Goal: Task Accomplishment & Management: Manage account settings

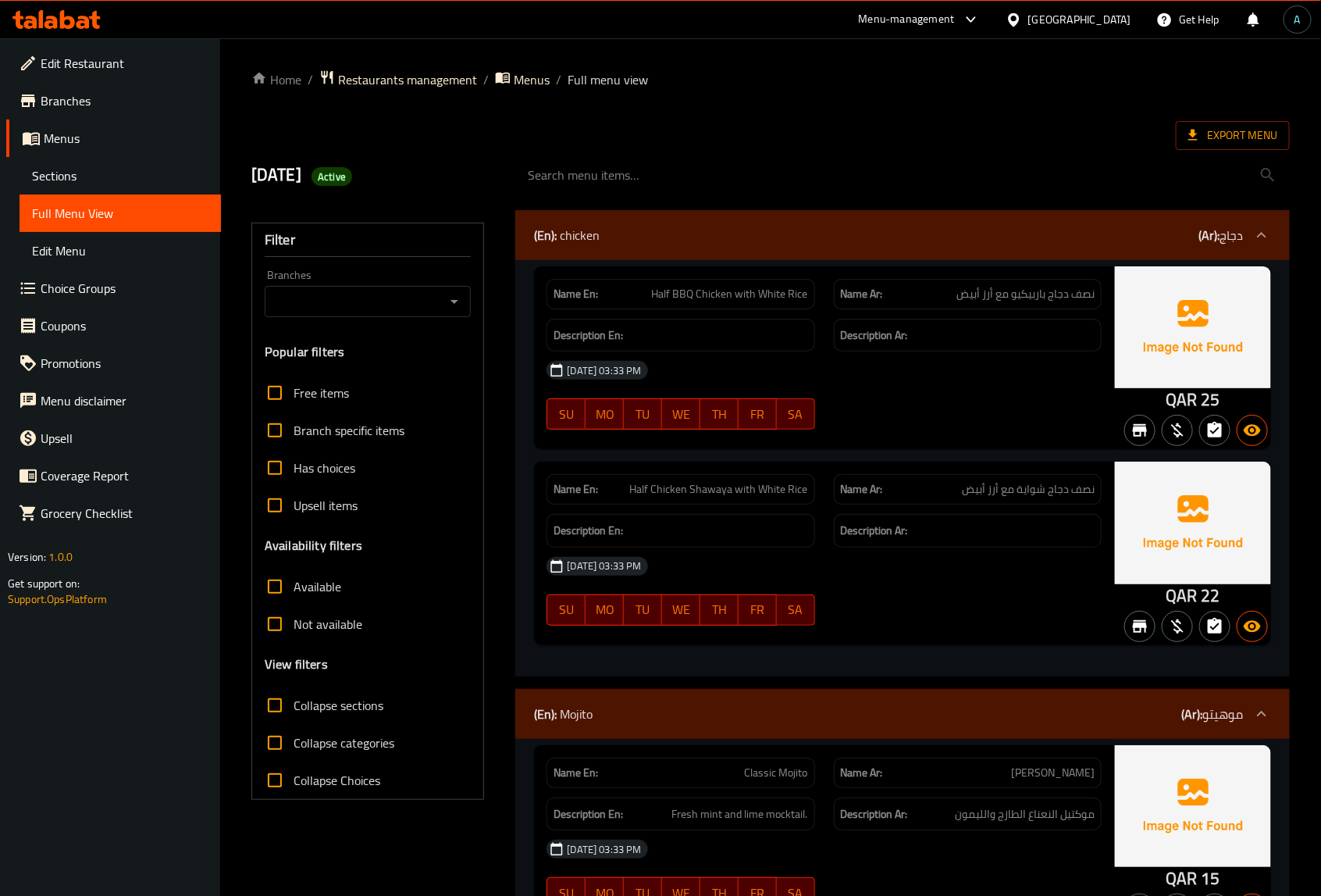
click at [524, 416] on div "Name En: Half BBQ Chicken with White Rice Name Ar: نصف دجاج باربيكيو مع أرز أبي…" at bounding box center [902, 468] width 774 height 416
click at [1222, 122] on span "Export Menu" at bounding box center [1233, 136] width 114 height 29
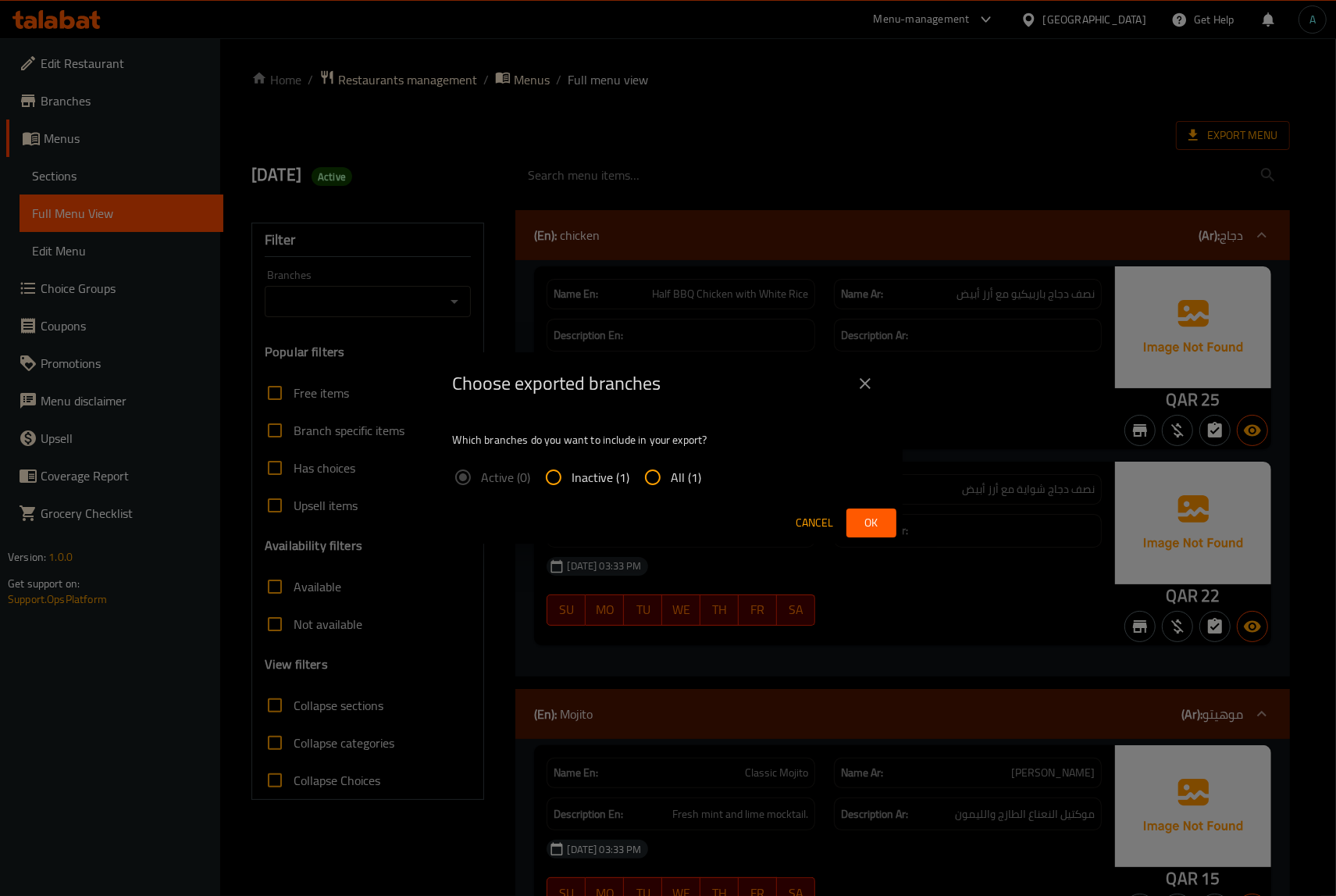
click at [679, 485] on span "All (1)" at bounding box center [687, 477] width 30 height 19
click at [672, 485] on input "All (1)" at bounding box center [652, 476] width 37 height 37
radio input "true"
click at [865, 521] on span "Ok" at bounding box center [871, 522] width 25 height 19
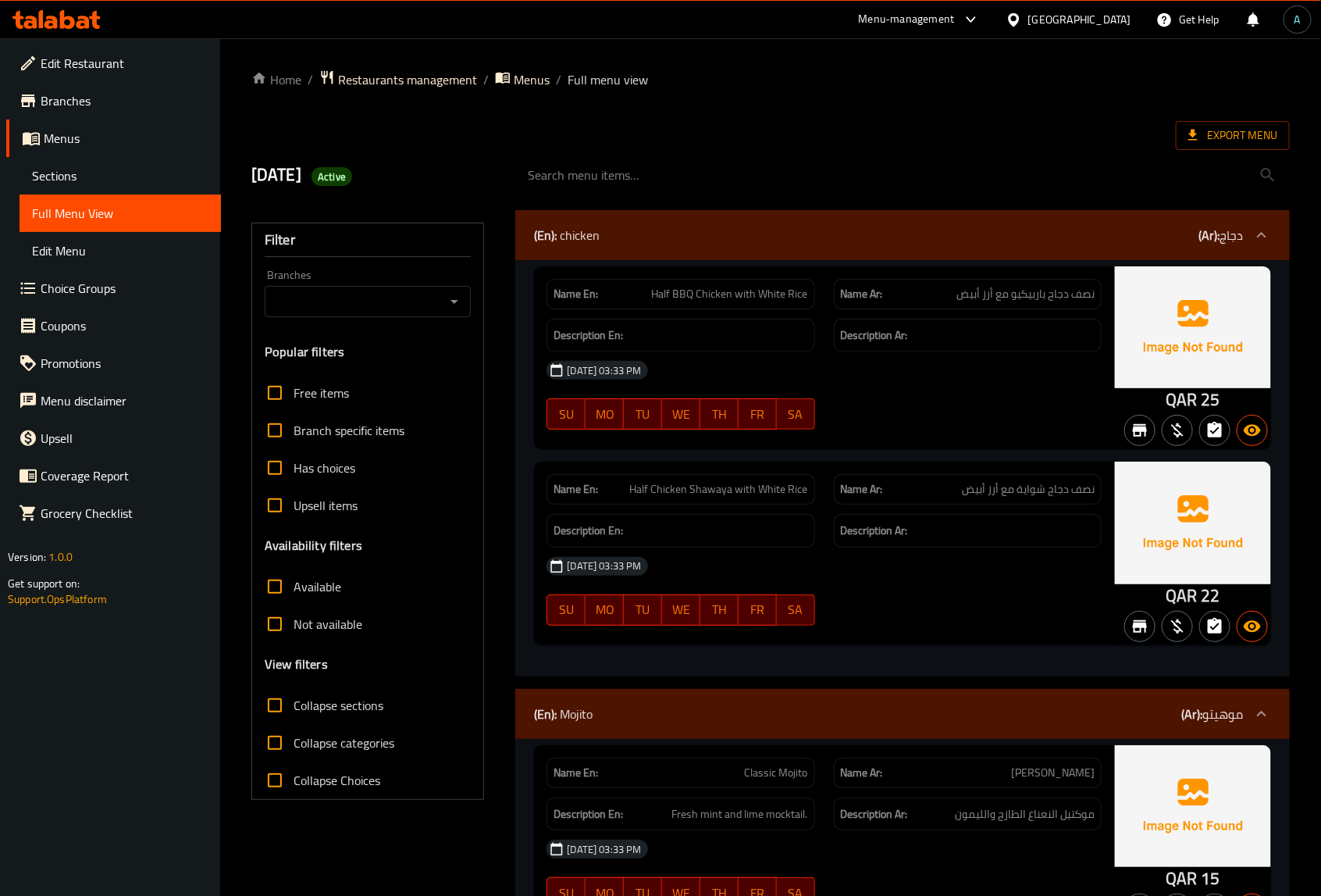
click at [70, 28] on icon at bounding box center [67, 19] width 15 height 19
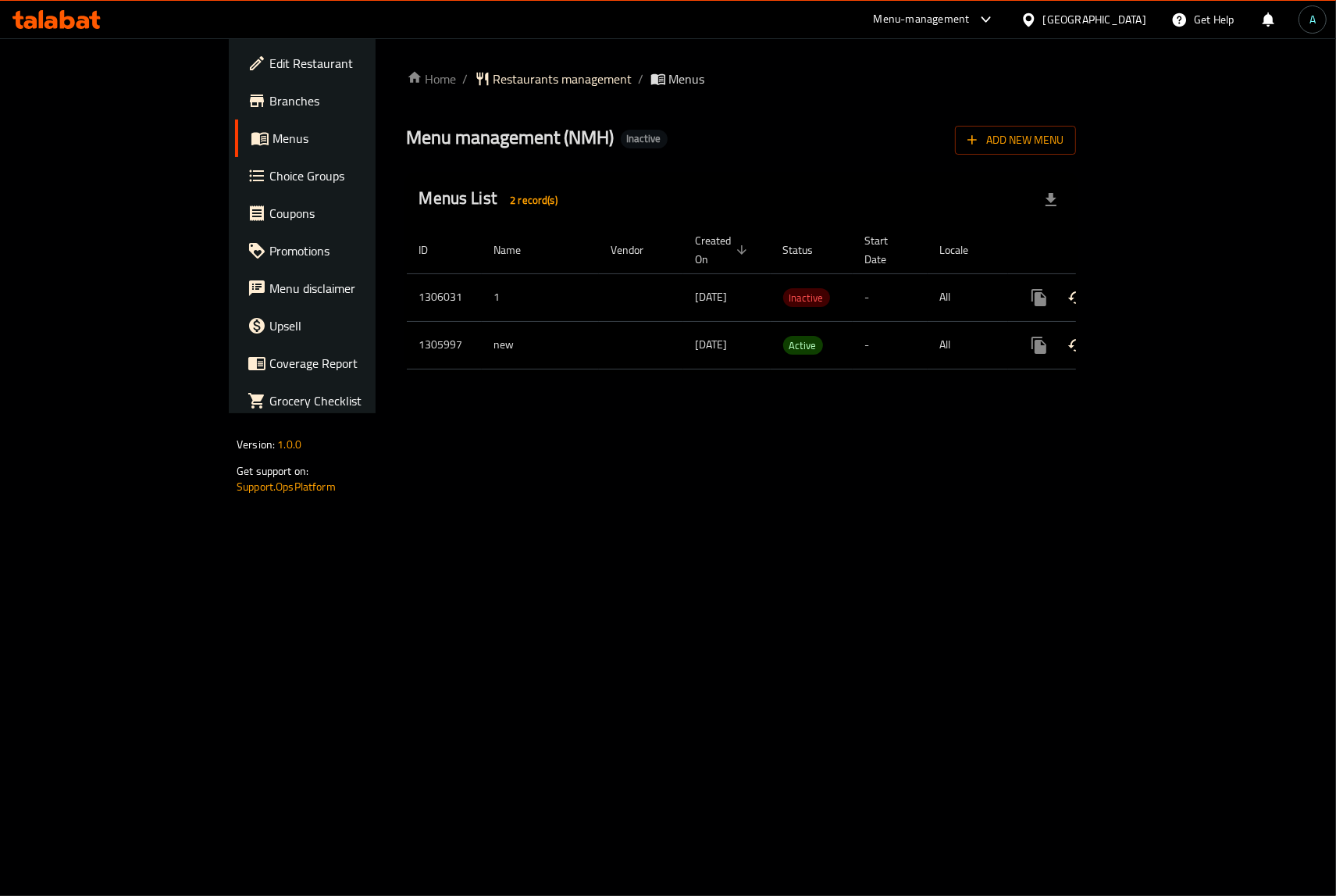
click at [270, 71] on span "Edit Restaurant" at bounding box center [354, 63] width 170 height 19
click at [1171, 340] on link "enhanced table" at bounding box center [1151, 344] width 37 height 37
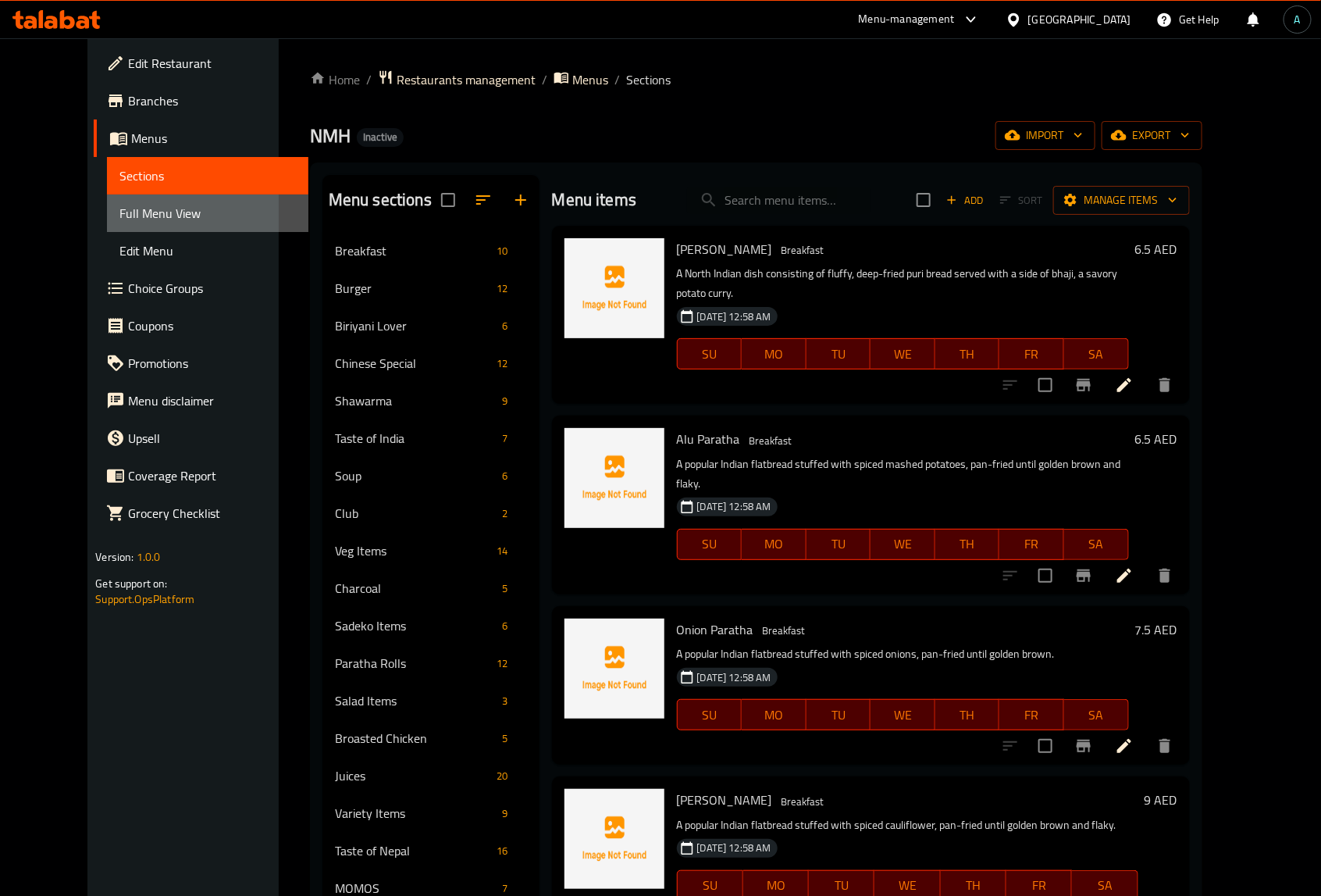
click at [146, 209] on span "Full Menu View" at bounding box center [208, 213] width 177 height 19
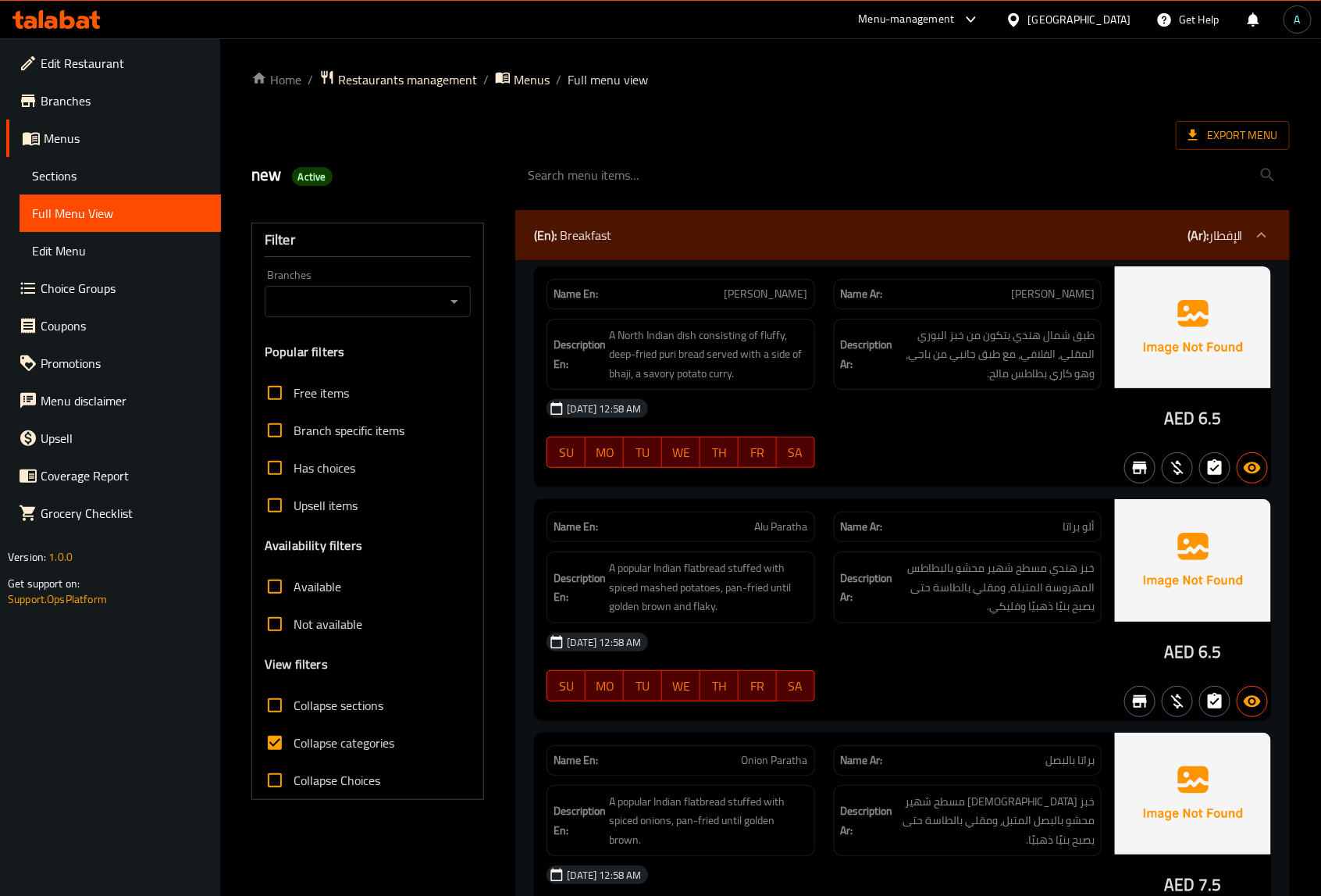
drag, startPoint x: 613, startPoint y: 234, endPoint x: 582, endPoint y: 288, distance: 62.3
click at [613, 234] on div "(En): Breakfast (Ar): الإفطار" at bounding box center [889, 235] width 708 height 19
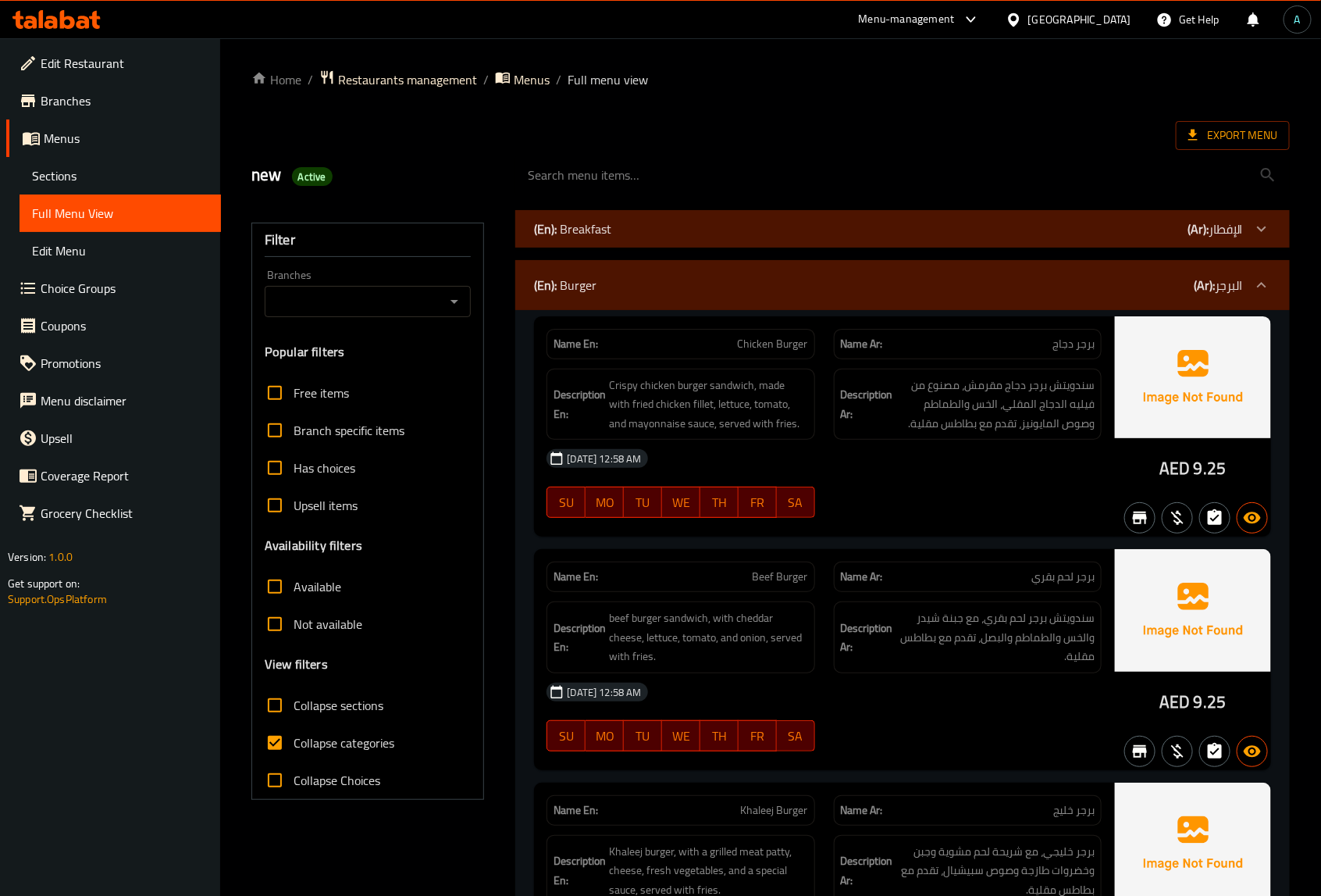
click at [751, 289] on div "(En): Burger (Ar): البرجر" at bounding box center [889, 285] width 708 height 19
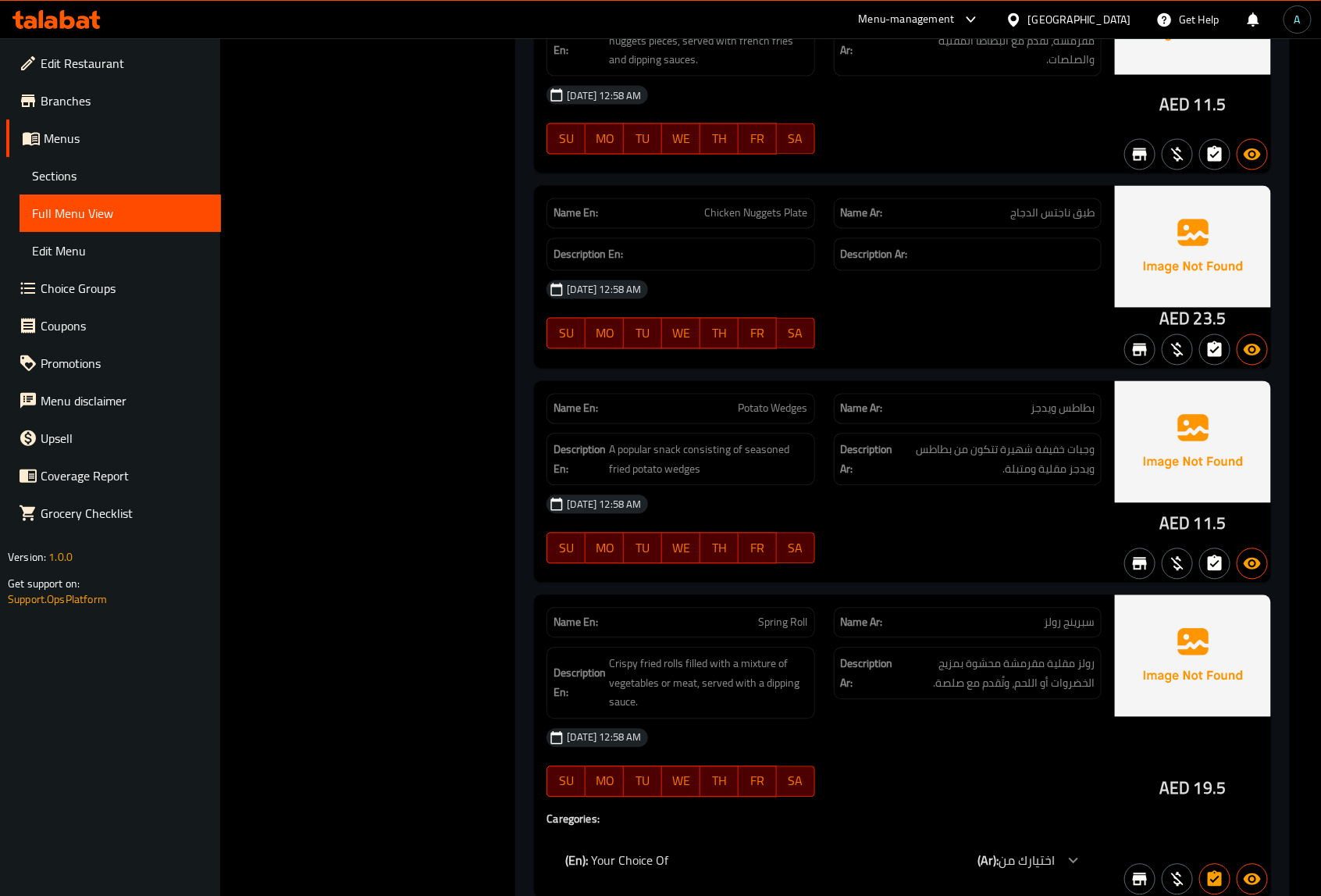
scroll to position [40169, 0]
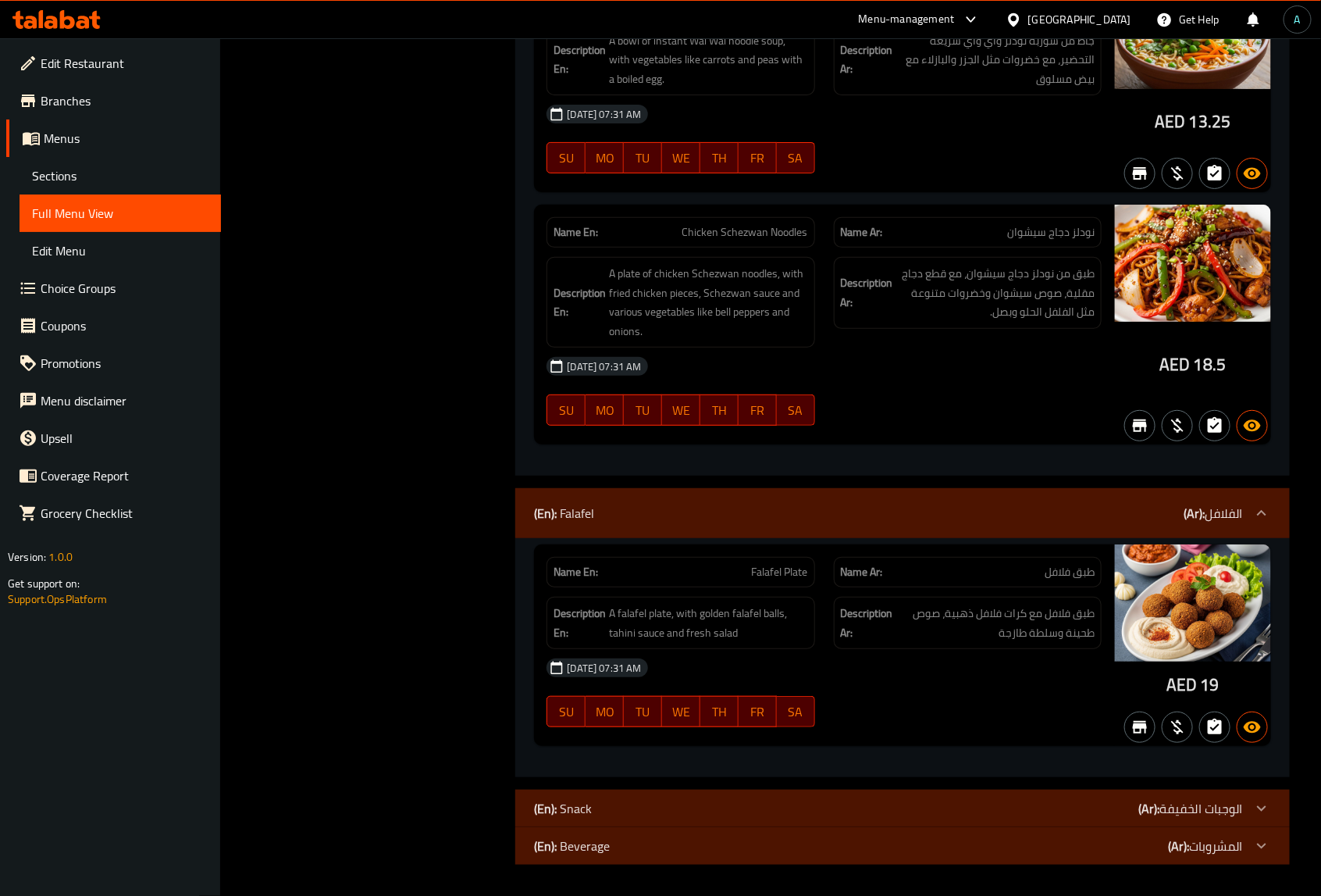
scroll to position [39802, 0]
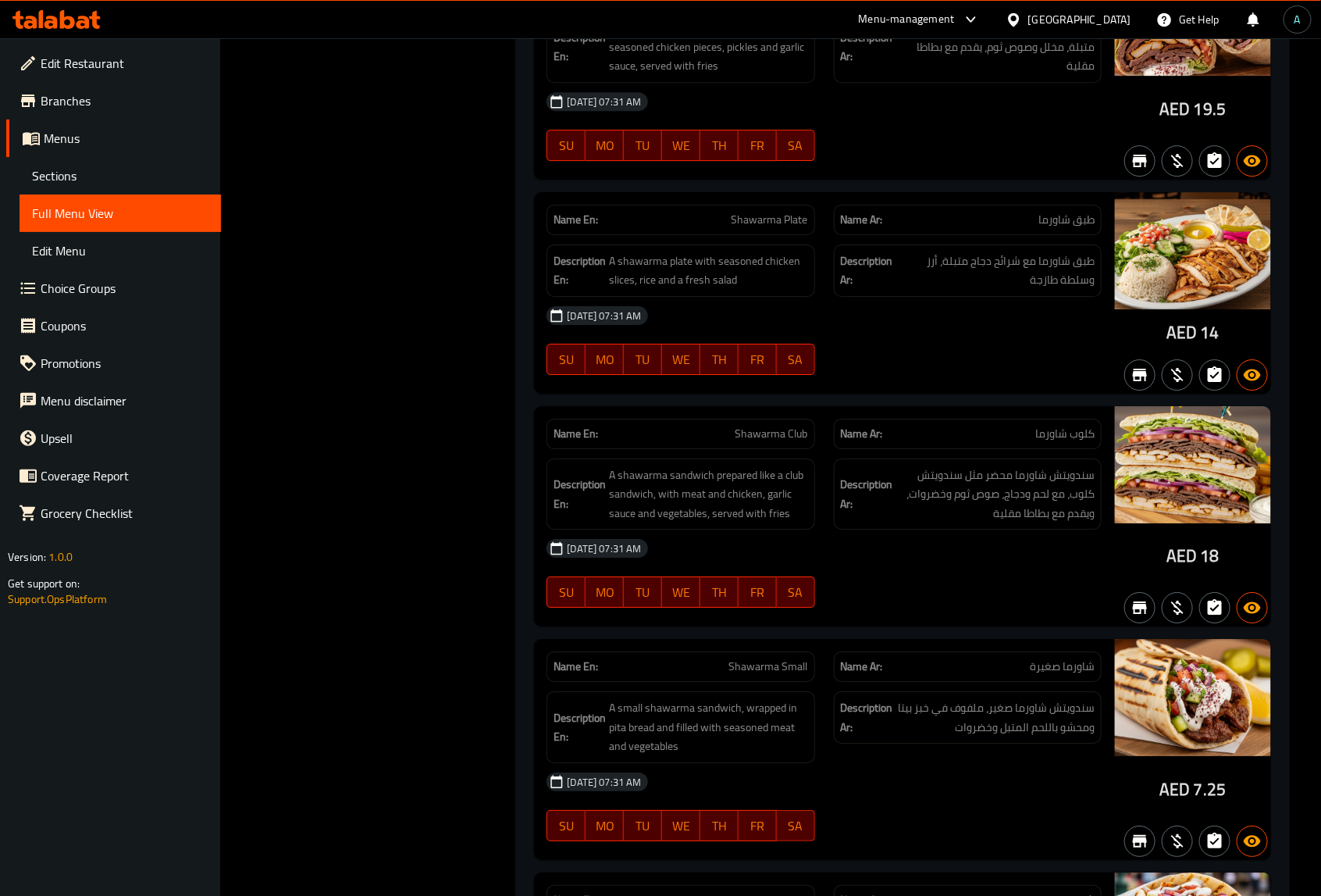
scroll to position [9395, 0]
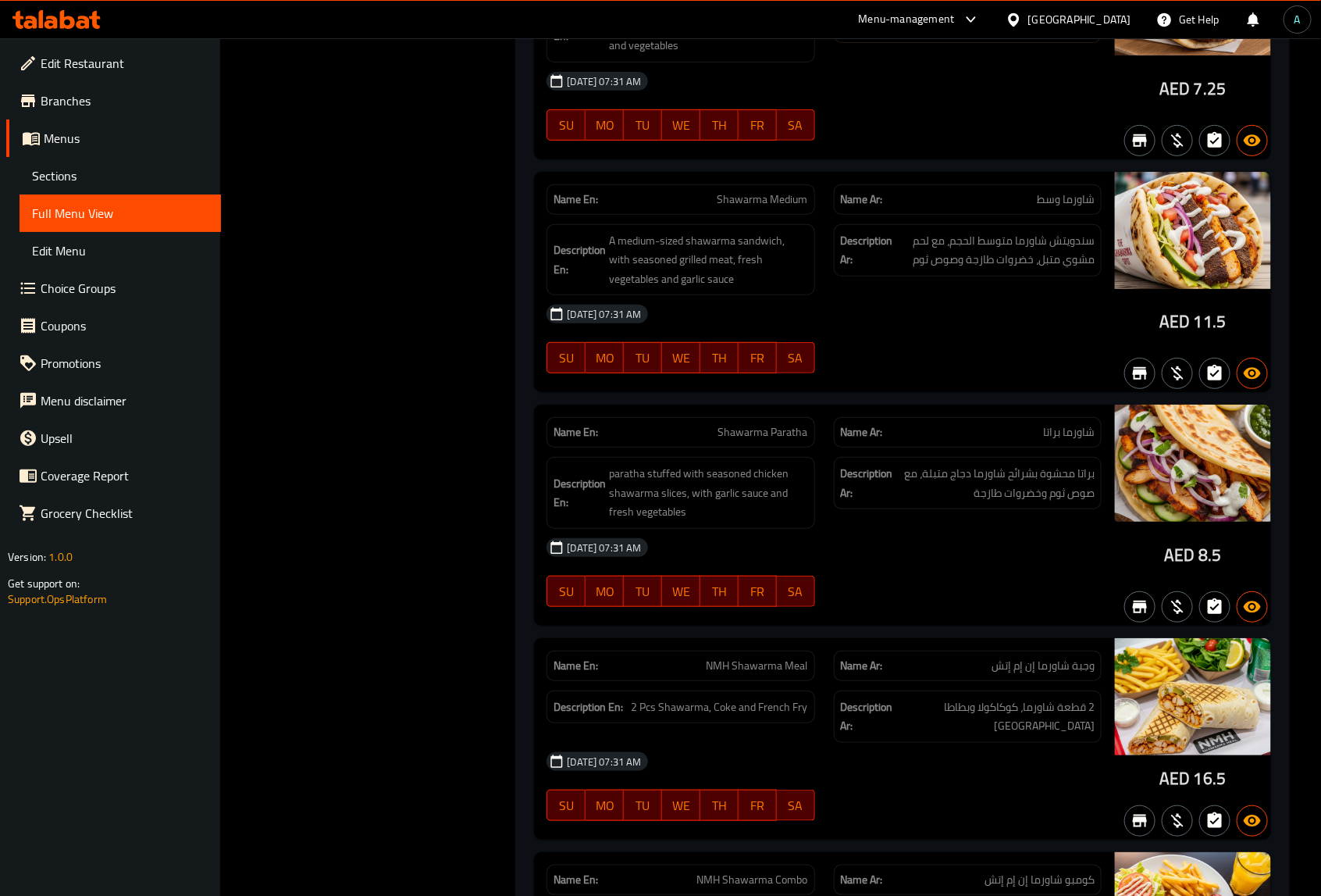
scroll to position [15867, 0]
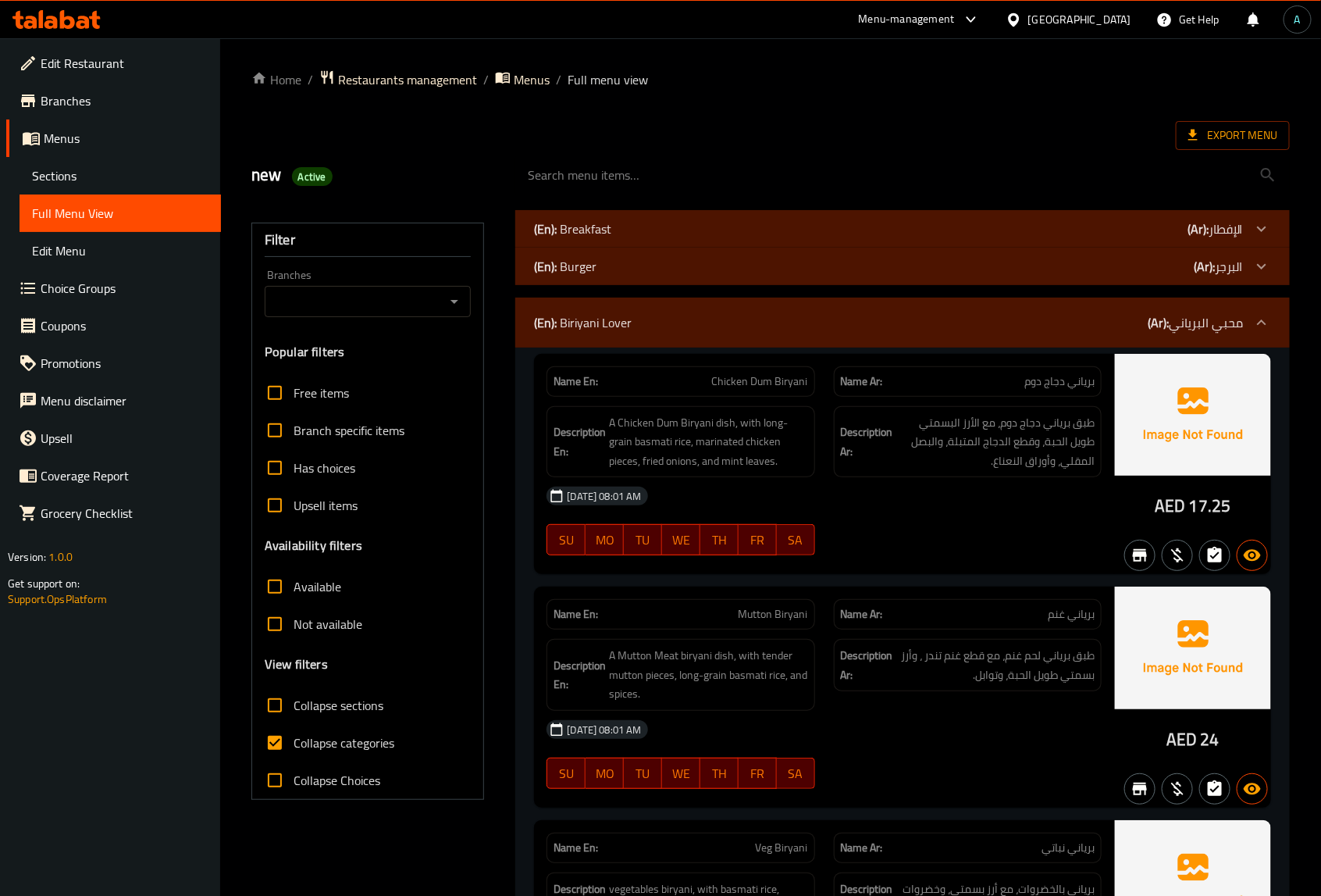
drag, startPoint x: 1160, startPoint y: 509, endPoint x: 1184, endPoint y: 509, distance: 24.0
click at [1184, 509] on span "AED" at bounding box center [1169, 505] width 30 height 30
copy span "AED"
click at [1219, 124] on span "Export Menu" at bounding box center [1233, 136] width 114 height 29
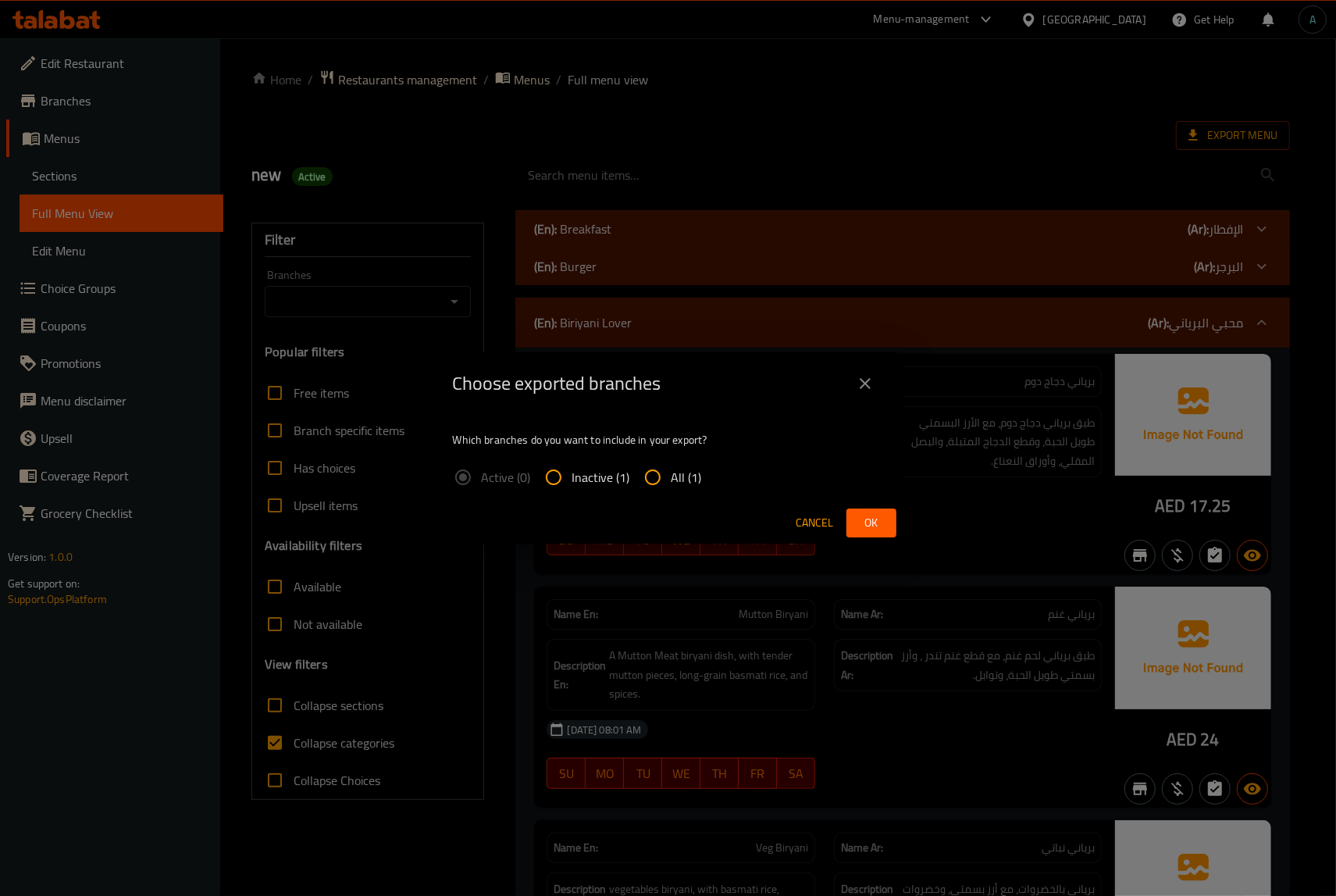
click at [673, 473] on span "All (1)" at bounding box center [687, 477] width 30 height 19
click at [672, 473] on input "All (1)" at bounding box center [652, 476] width 37 height 37
radio input "true"
click at [859, 513] on button "Ok" at bounding box center [872, 523] width 50 height 29
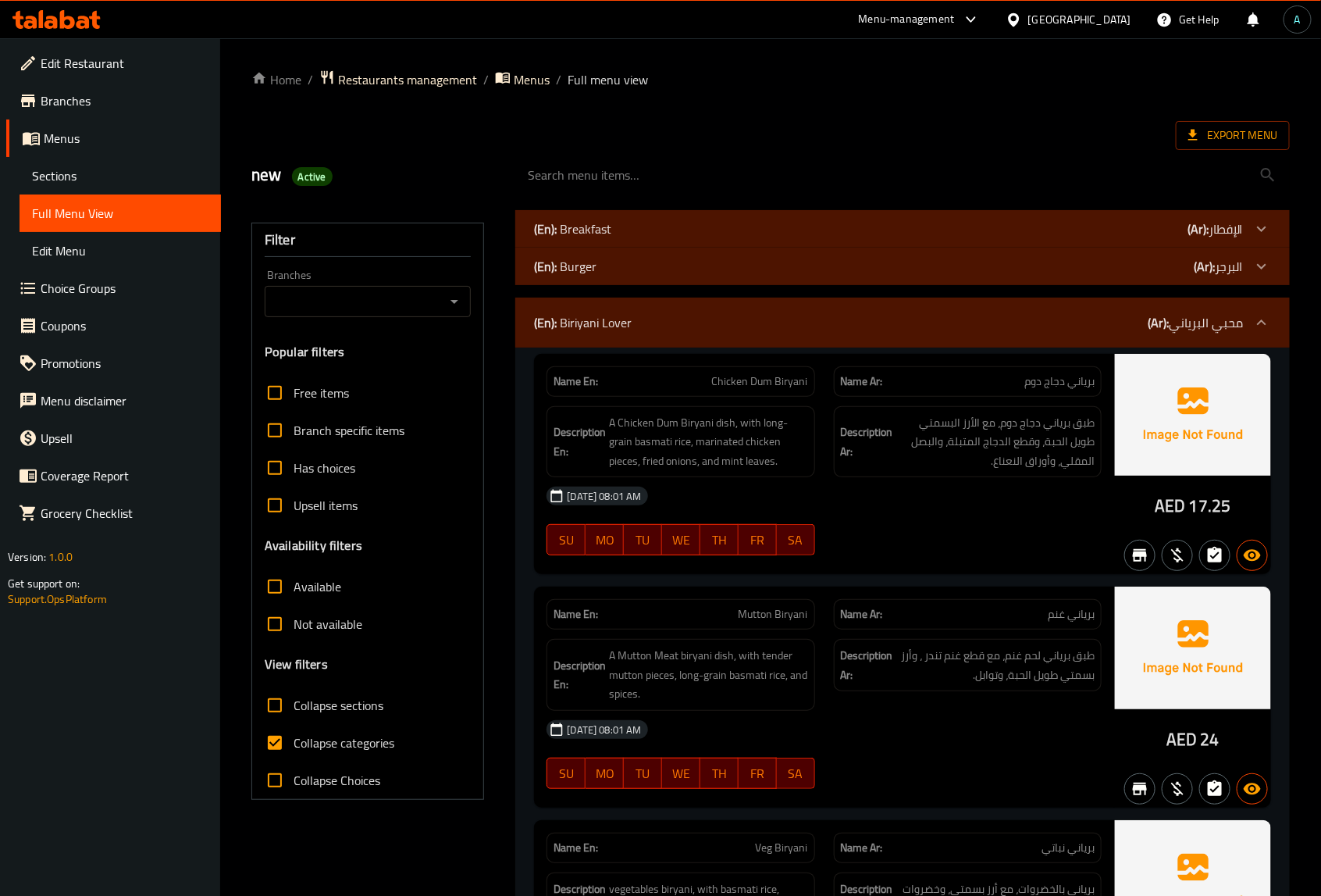
click at [364, 735] on span "Collapse categories" at bounding box center [343, 742] width 101 height 19
click at [293, 735] on input "Collapse categories" at bounding box center [274, 742] width 37 height 37
checkbox input "false"
click at [314, 178] on span "Active" at bounding box center [312, 177] width 41 height 15
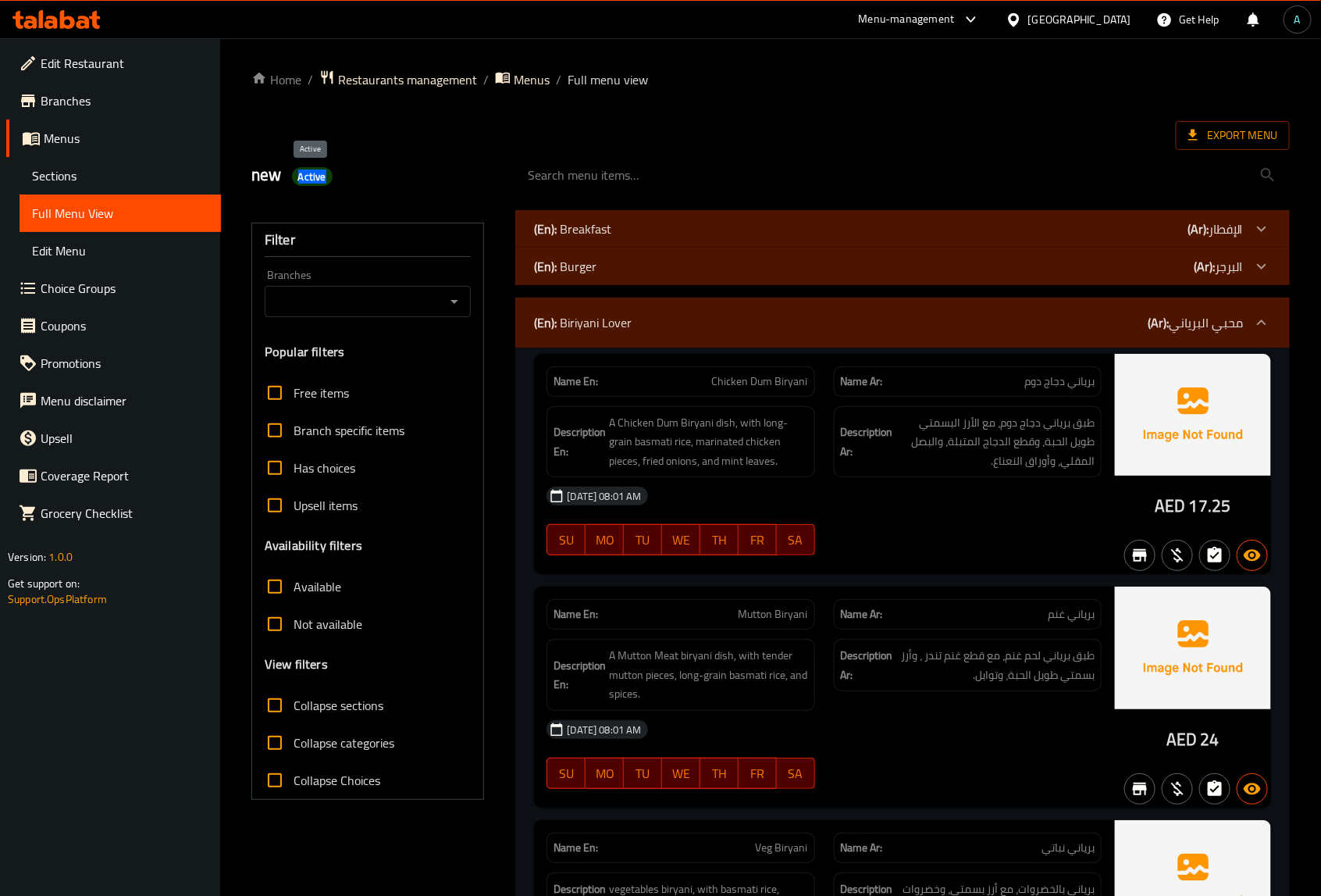
copy span "Active"
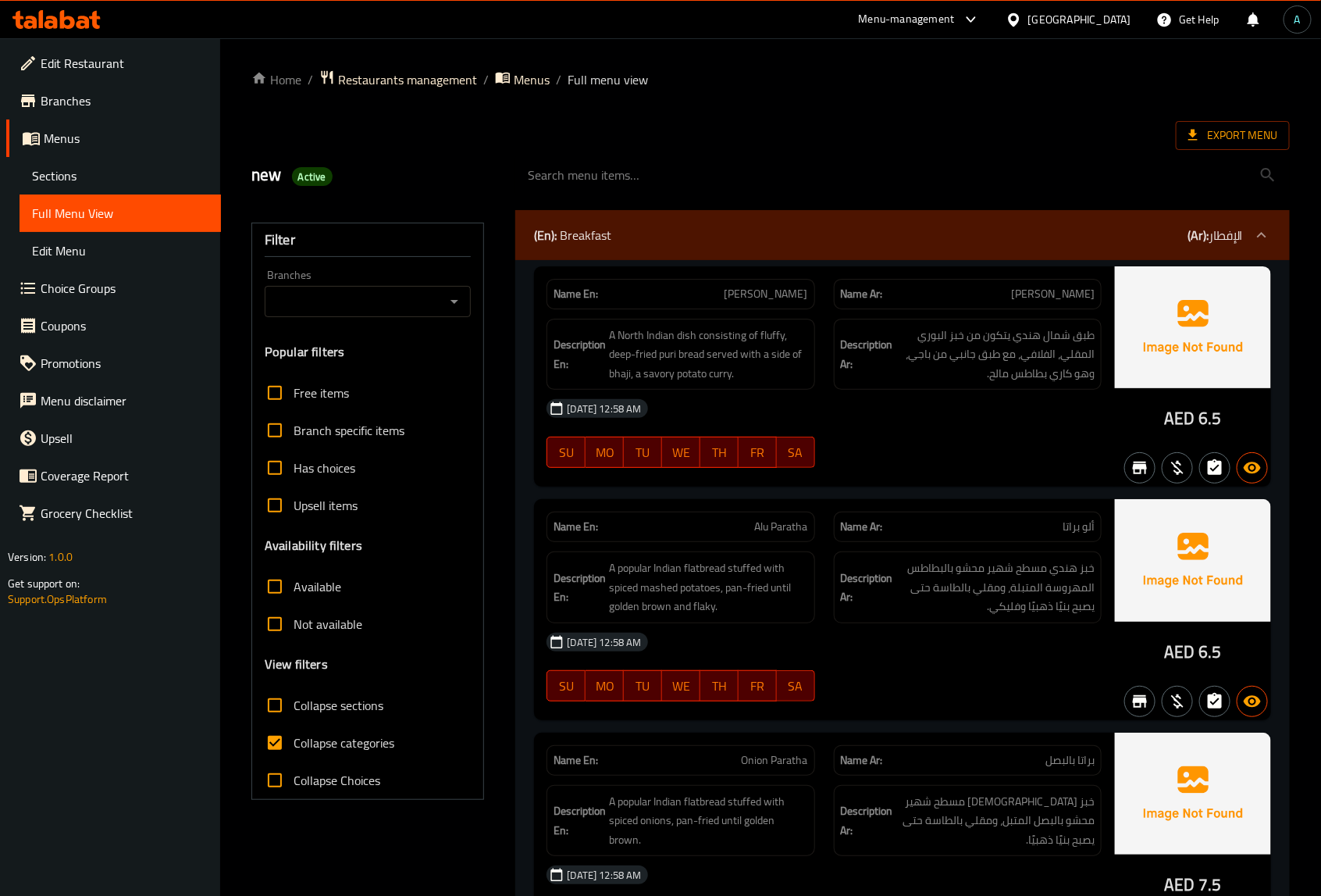
click at [329, 711] on span "Collapse sections" at bounding box center [338, 705] width 90 height 19
click at [293, 711] on input "Collapse sections" at bounding box center [274, 705] width 37 height 37
checkbox input "true"
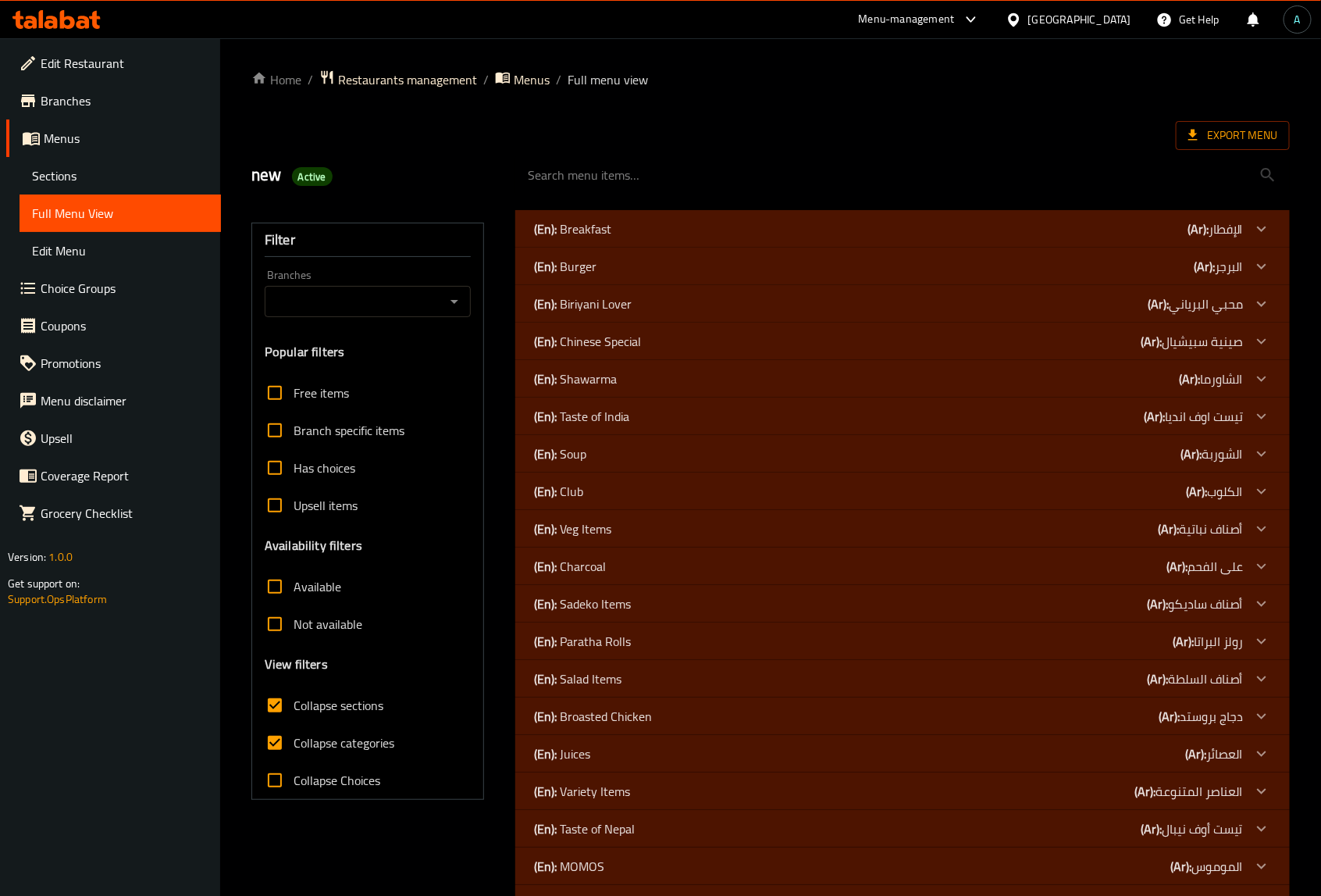
drag, startPoint x: 631, startPoint y: 722, endPoint x: 617, endPoint y: 674, distance: 50.0
click at [612, 239] on p "(En): Broasted Chicken" at bounding box center [573, 229] width 77 height 19
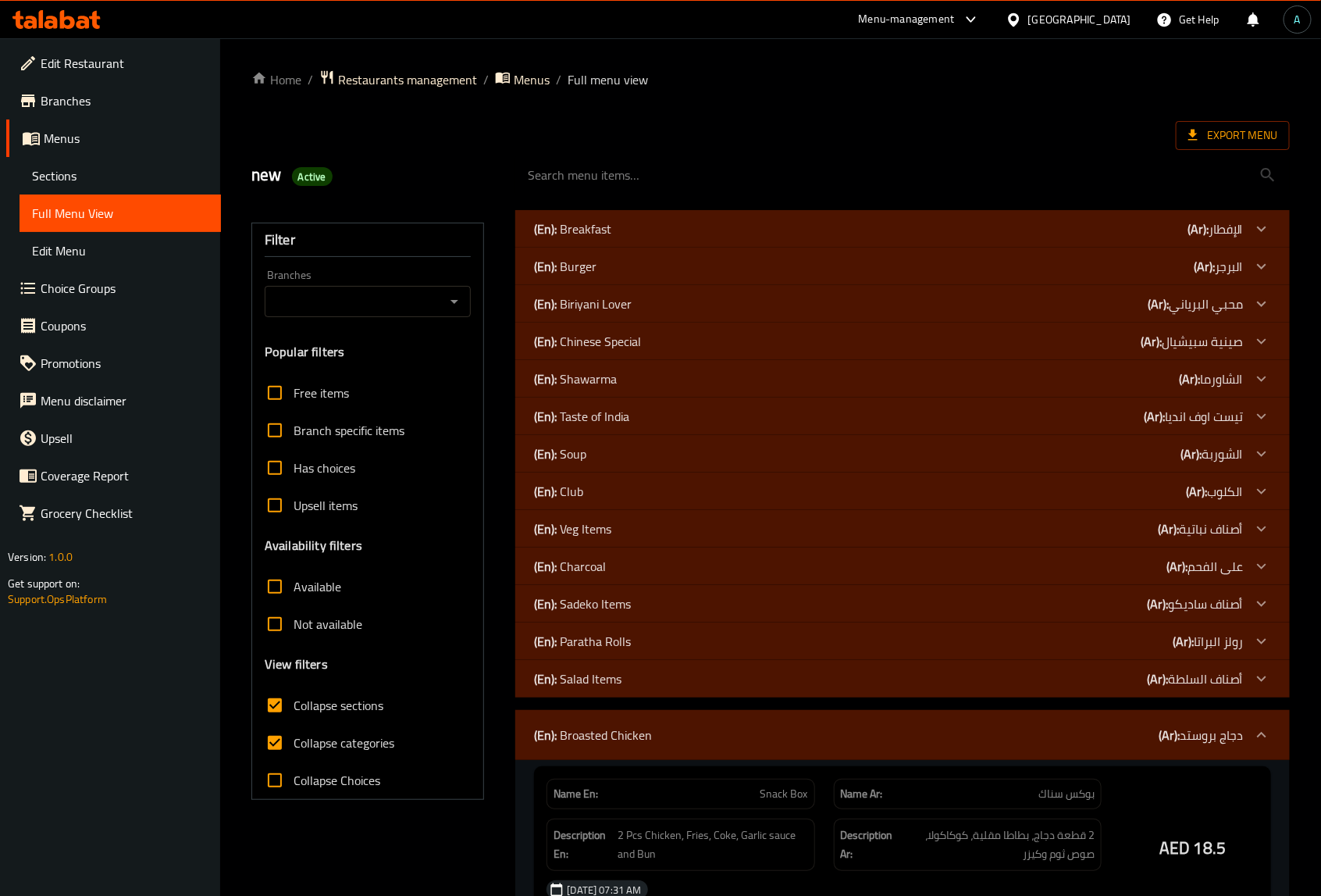
click at [612, 239] on p "(En): Salad Items" at bounding box center [573, 229] width 77 height 19
click at [602, 239] on p "(En): Sadeko Items" at bounding box center [573, 229] width 77 height 19
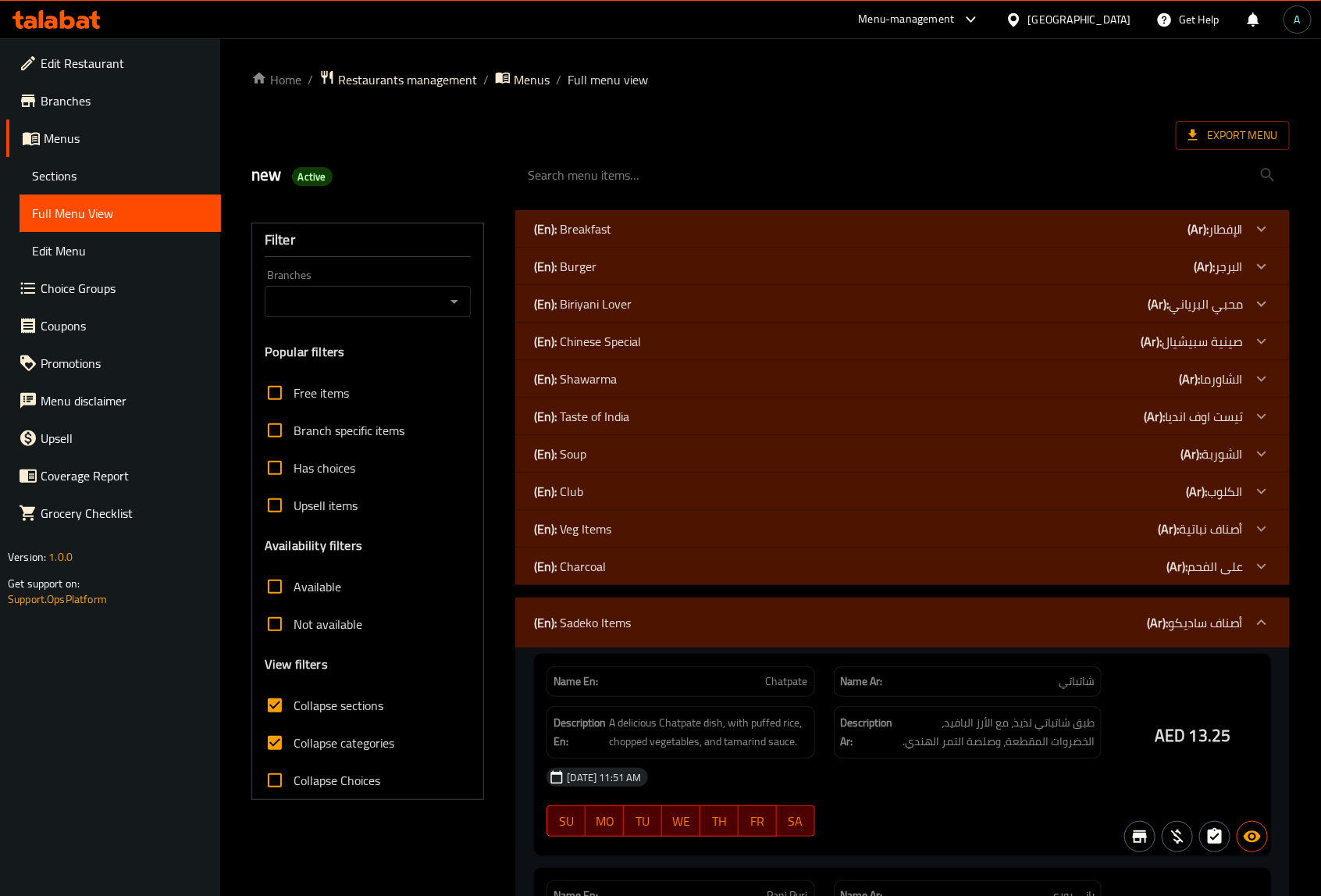
click at [598, 239] on p "(En): Charcoal" at bounding box center [573, 229] width 77 height 19
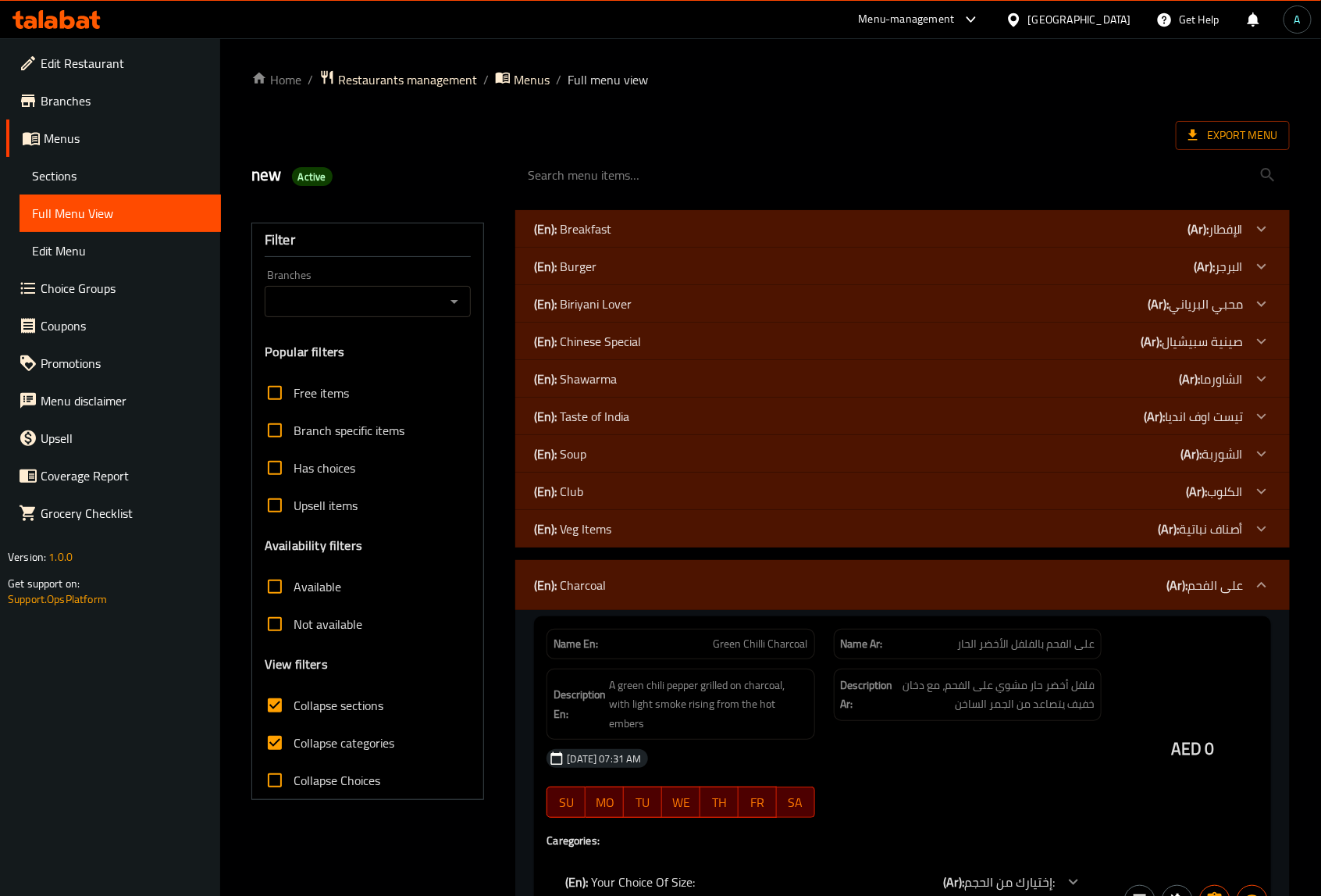
click at [586, 239] on p "(En): Veg Items" at bounding box center [573, 229] width 77 height 19
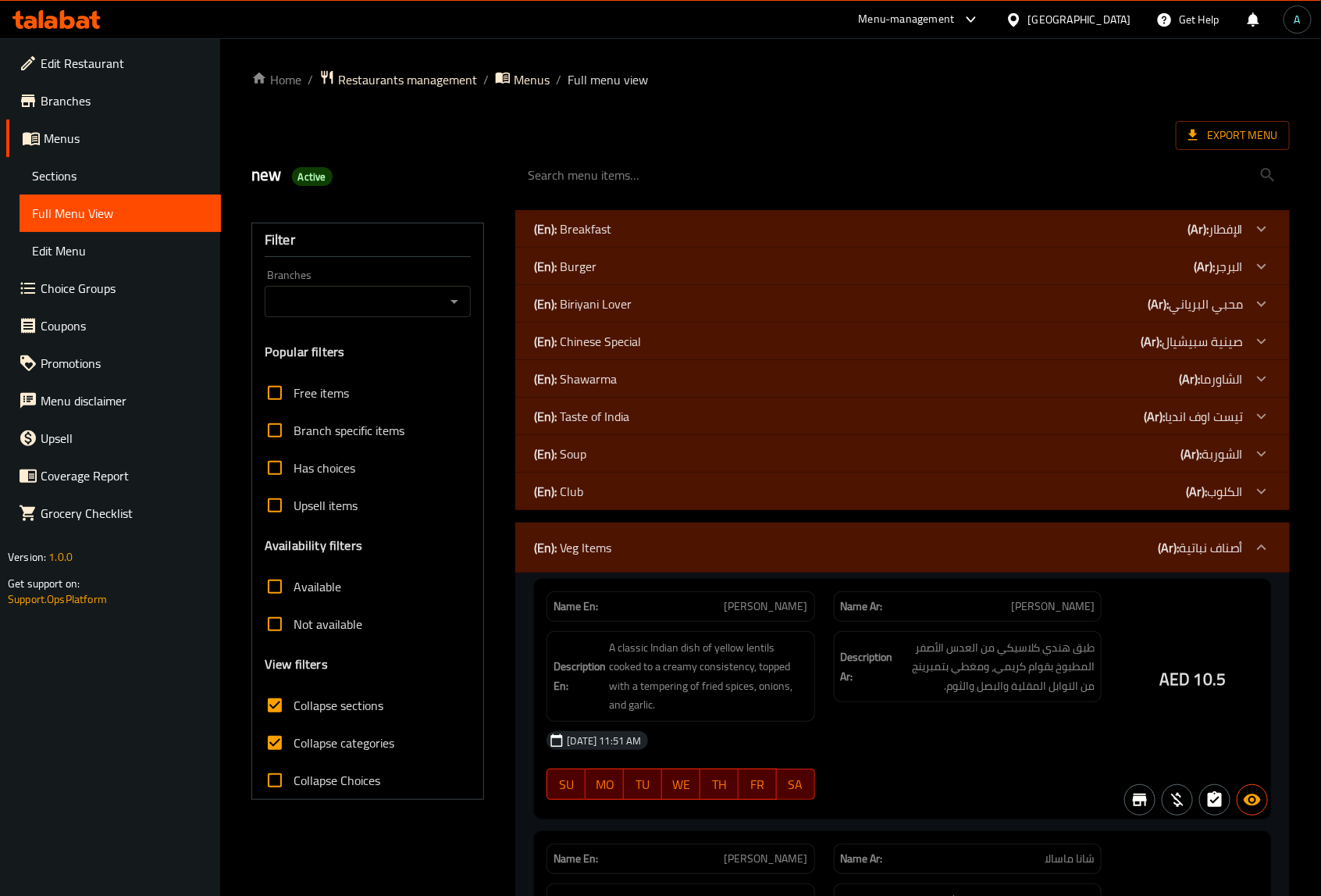
click at [578, 239] on p "(En): Soup" at bounding box center [573, 229] width 77 height 19
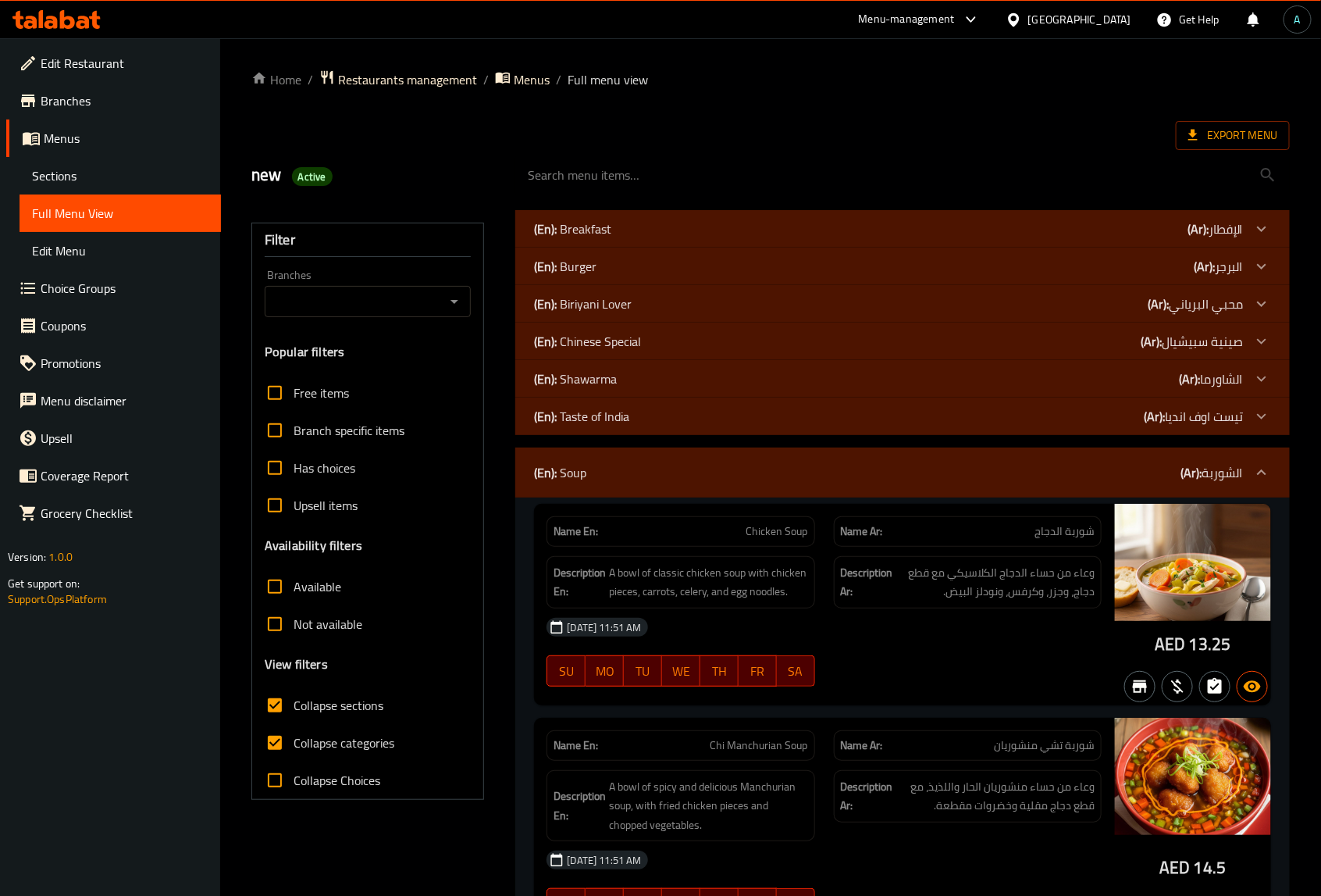
click at [574, 239] on p "(En): Taste of India" at bounding box center [573, 229] width 77 height 19
click at [583, 239] on p "(En): Shawarma" at bounding box center [573, 229] width 77 height 19
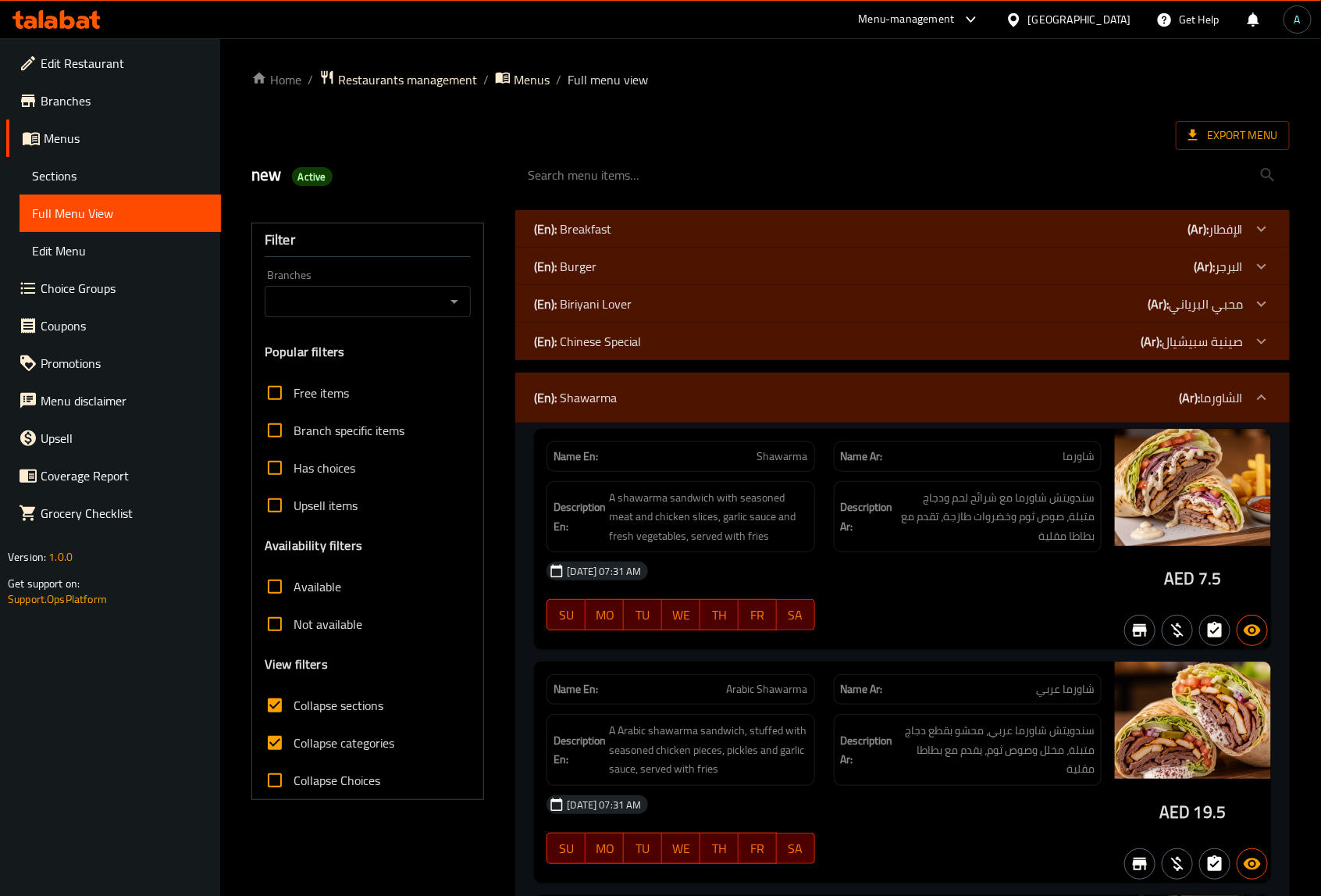
click at [611, 248] on div "(En): Chinese Special (Ar): صينية سبيشيال" at bounding box center [902, 229] width 774 height 37
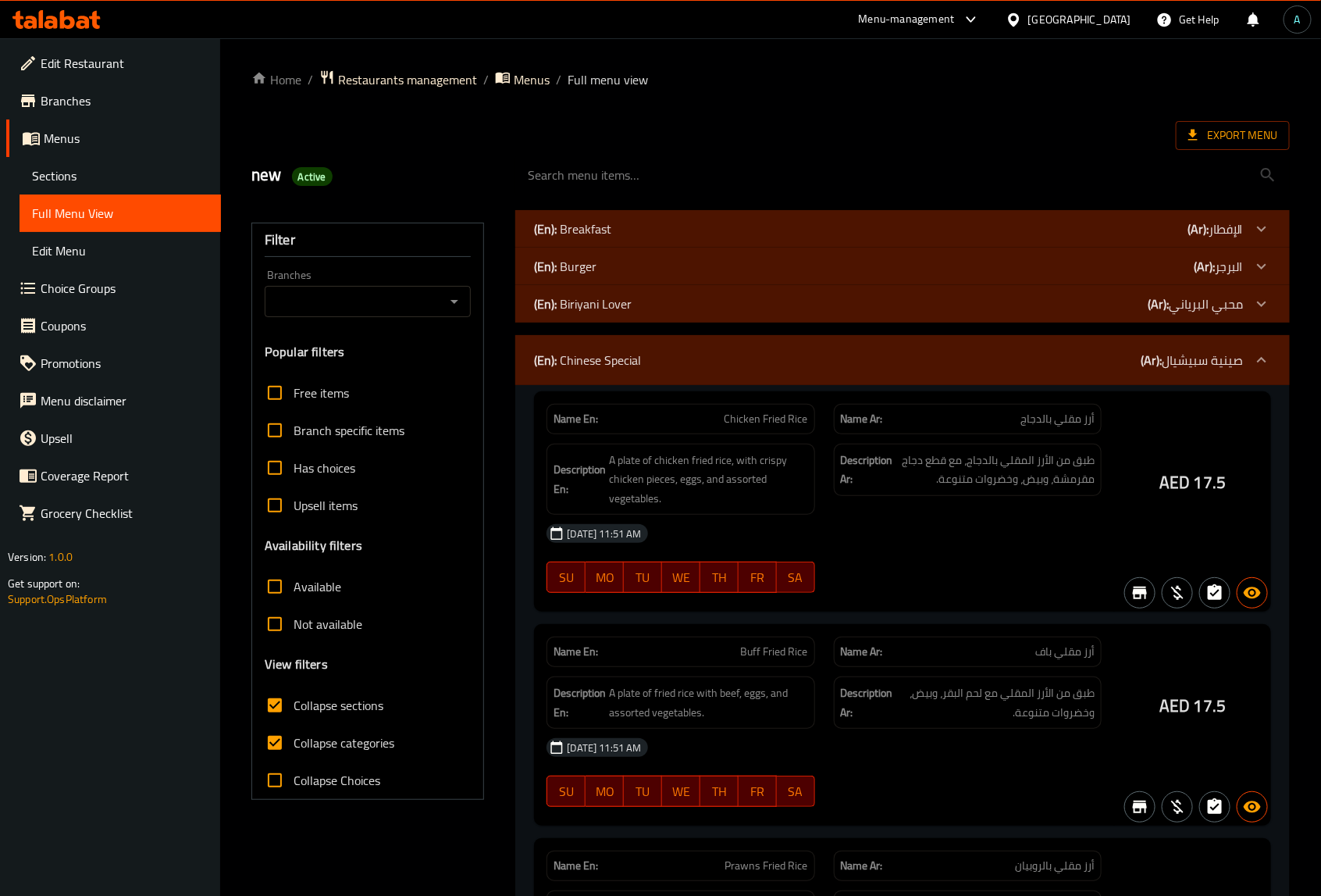
click at [606, 239] on p "(En): Biriyani Lover" at bounding box center [573, 229] width 77 height 19
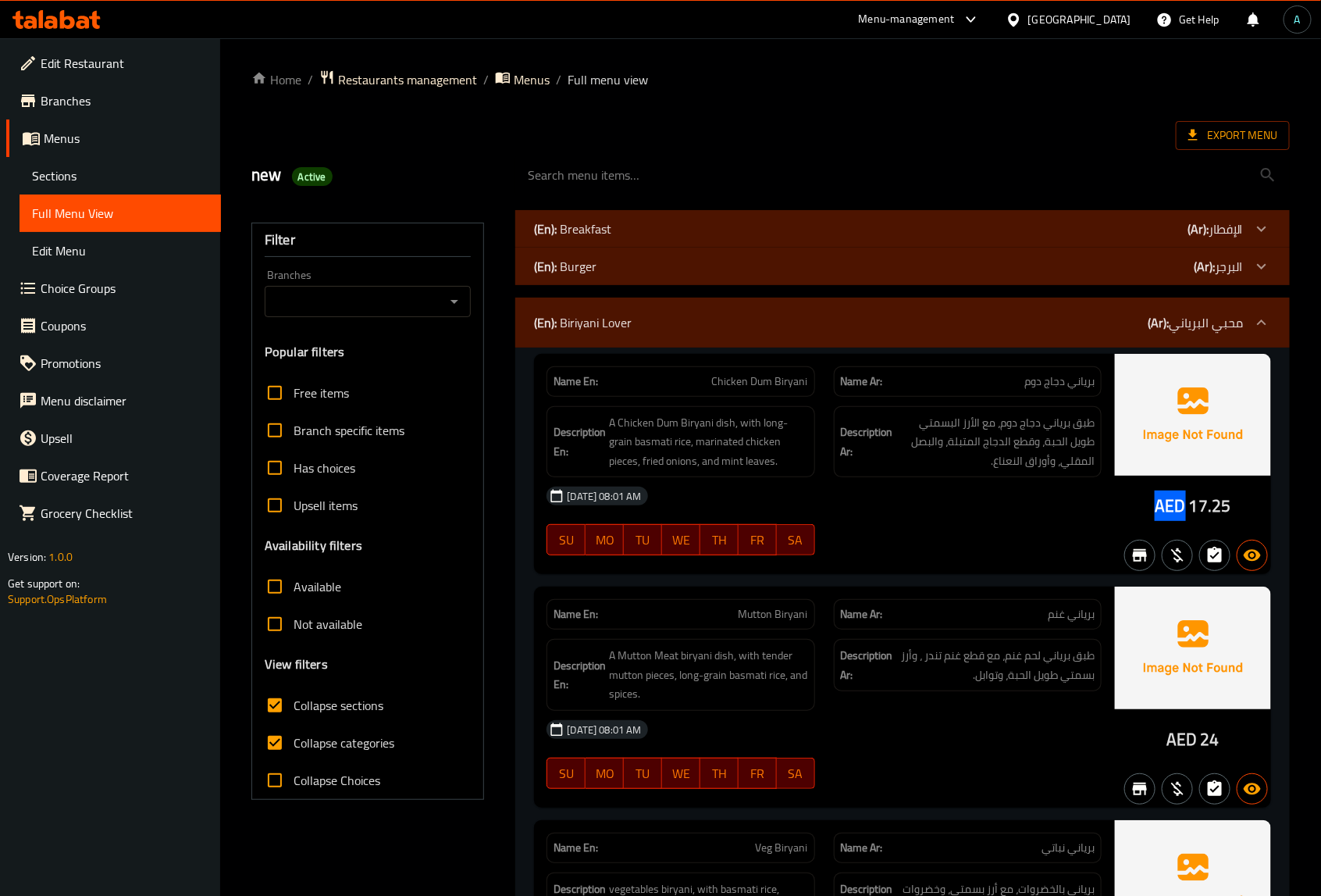
drag, startPoint x: 1157, startPoint y: 506, endPoint x: 1183, endPoint y: 506, distance: 26.0
click at [1183, 506] on span "AED" at bounding box center [1169, 505] width 30 height 30
copy span "AED"
click at [310, 173] on span "Active" at bounding box center [312, 177] width 41 height 15
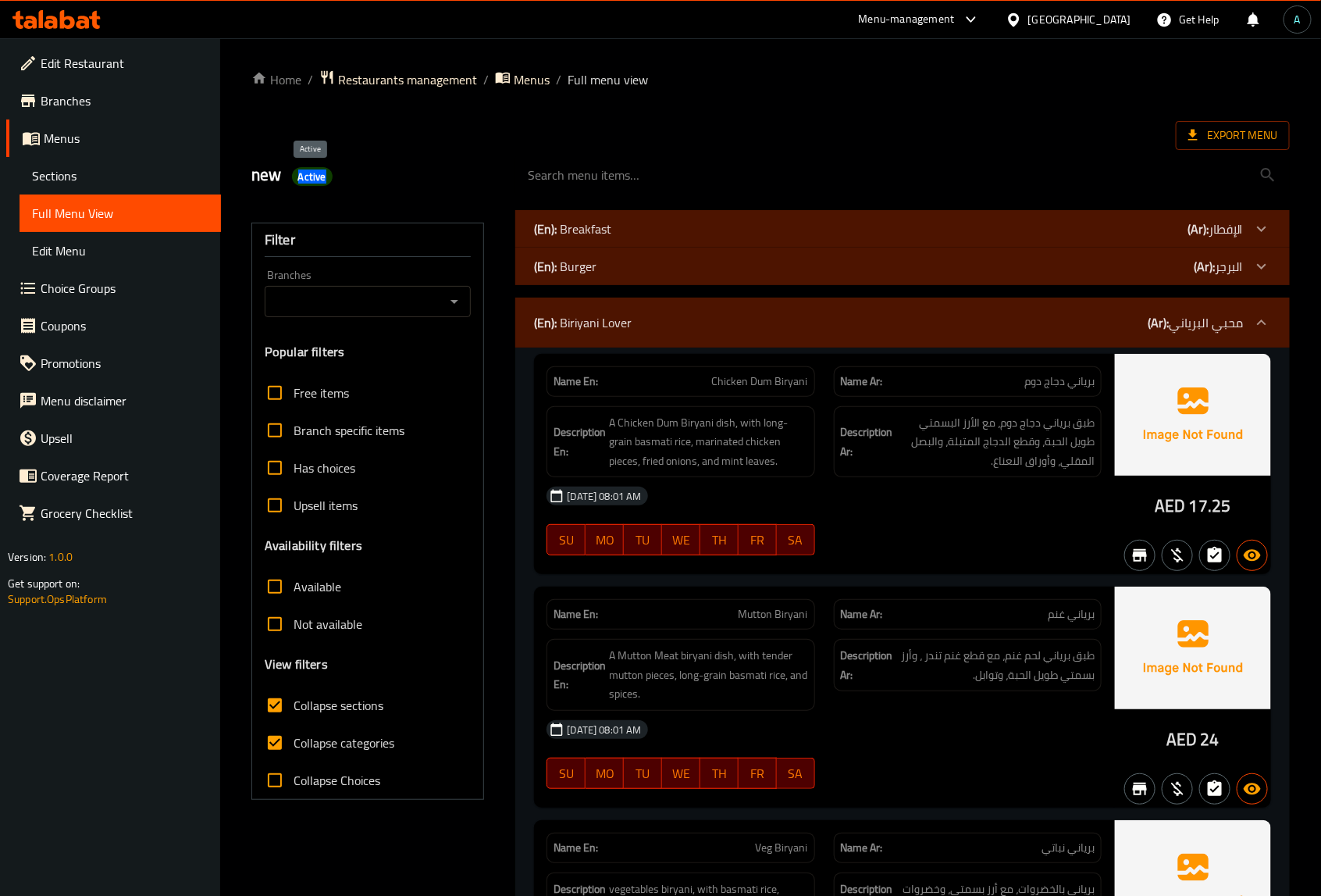
copy span "Active"
click at [330, 746] on span "Collapse categories" at bounding box center [343, 742] width 101 height 19
click at [293, 746] on input "Collapse categories" at bounding box center [274, 742] width 37 height 37
checkbox input "false"
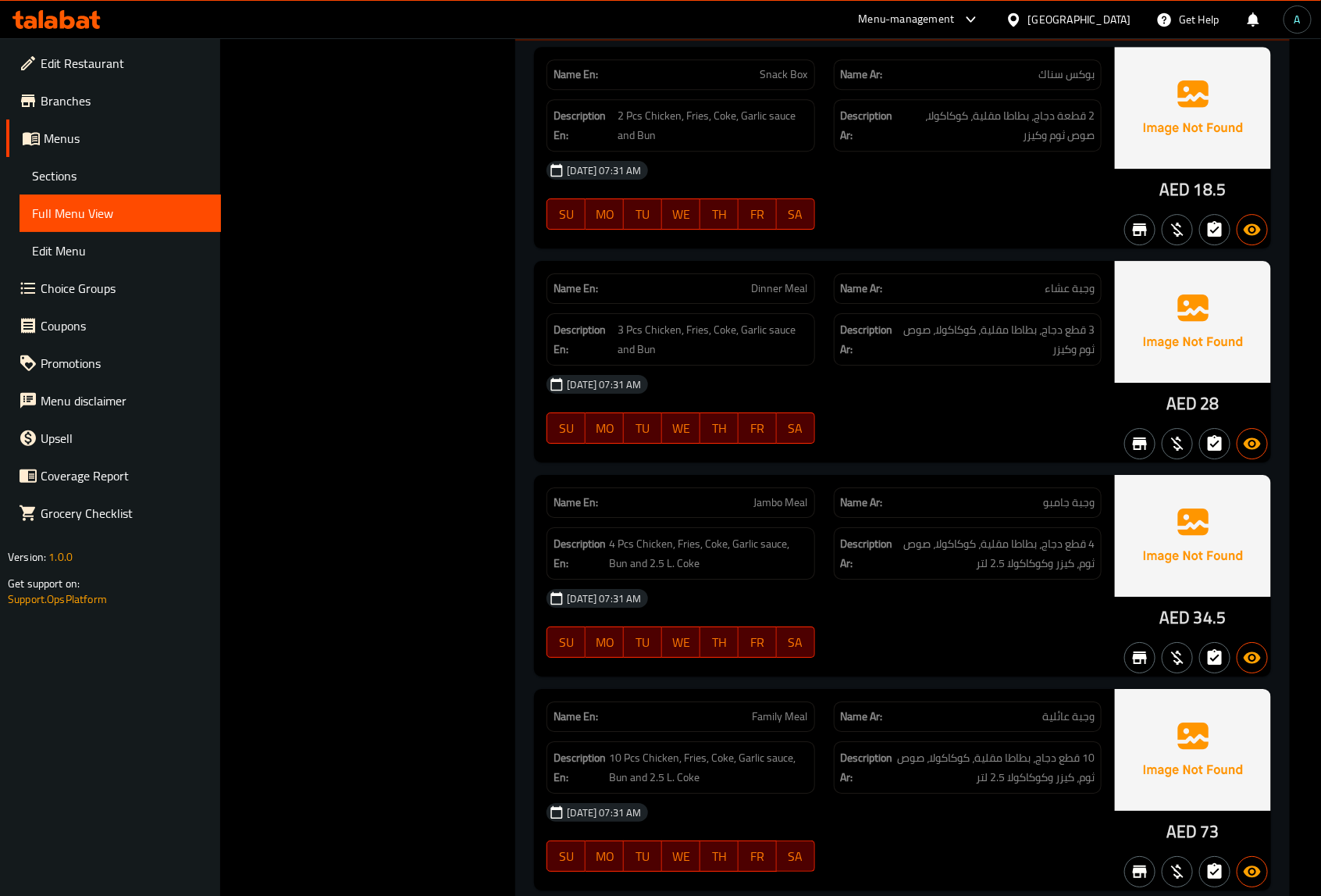
scroll to position [18645, 0]
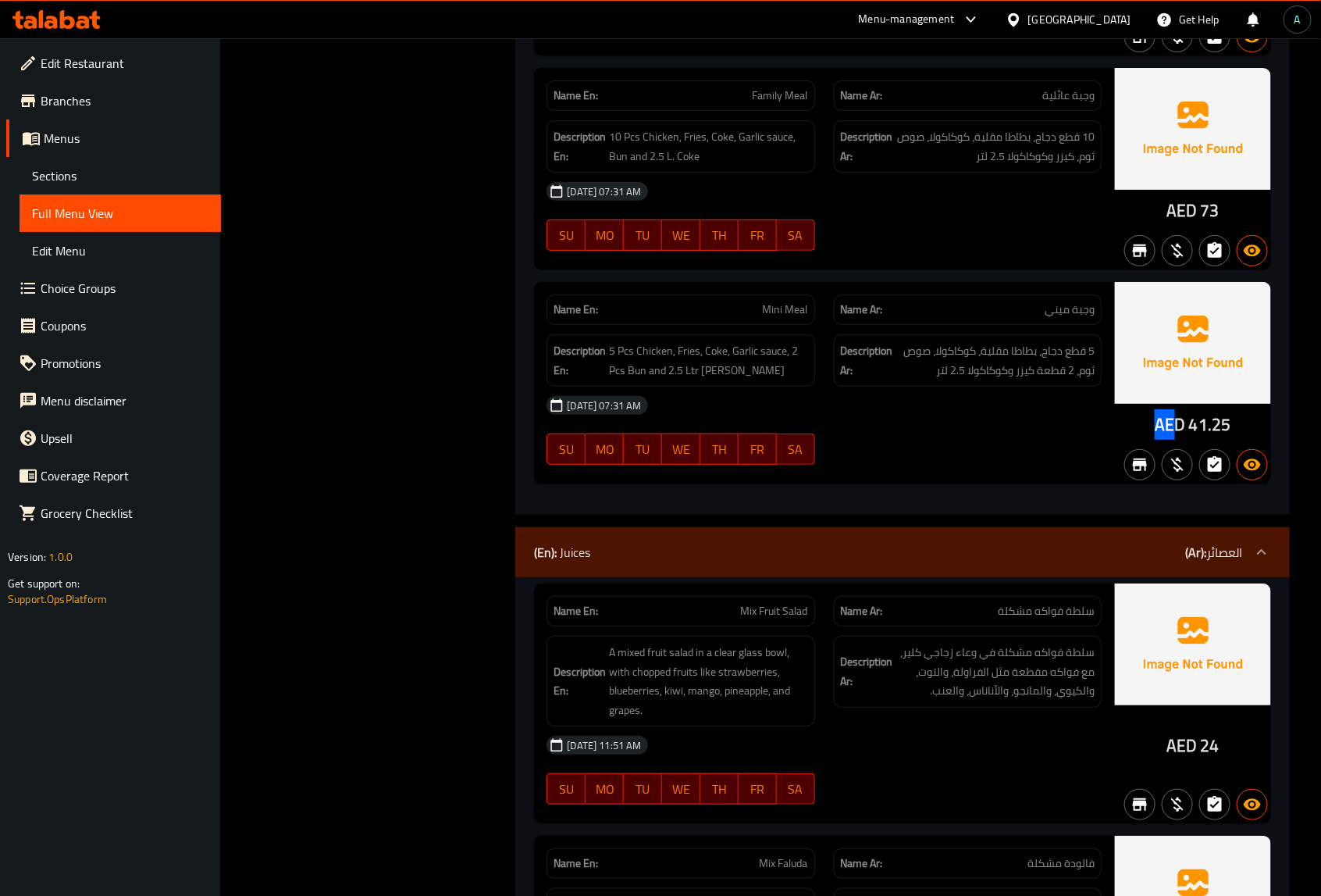
drag, startPoint x: 1157, startPoint y: 427, endPoint x: 1182, endPoint y: 426, distance: 25.0
drag, startPoint x: 1184, startPoint y: 423, endPoint x: 1156, endPoint y: 425, distance: 28.1
copy span "AED"
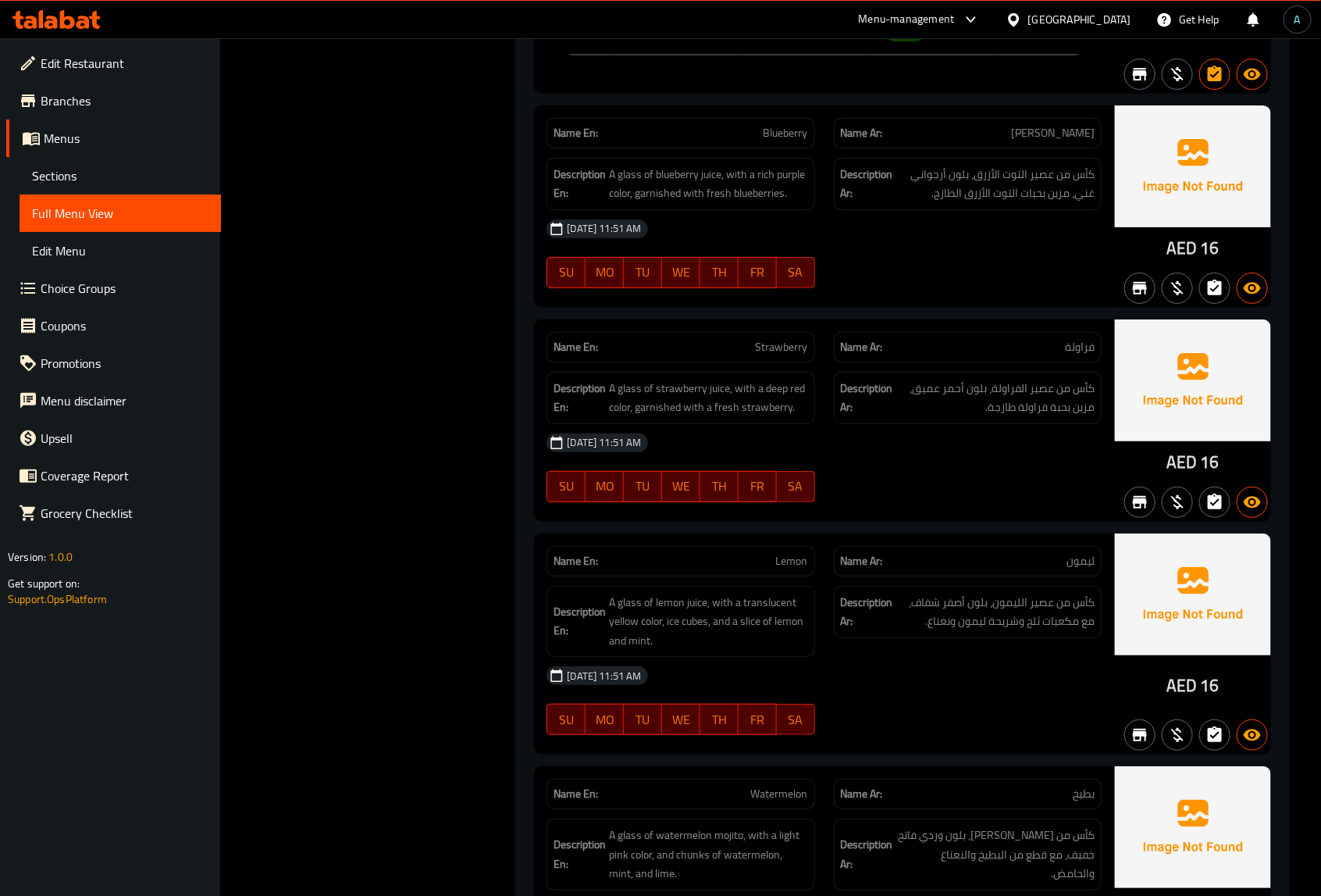
scroll to position [26413, 0]
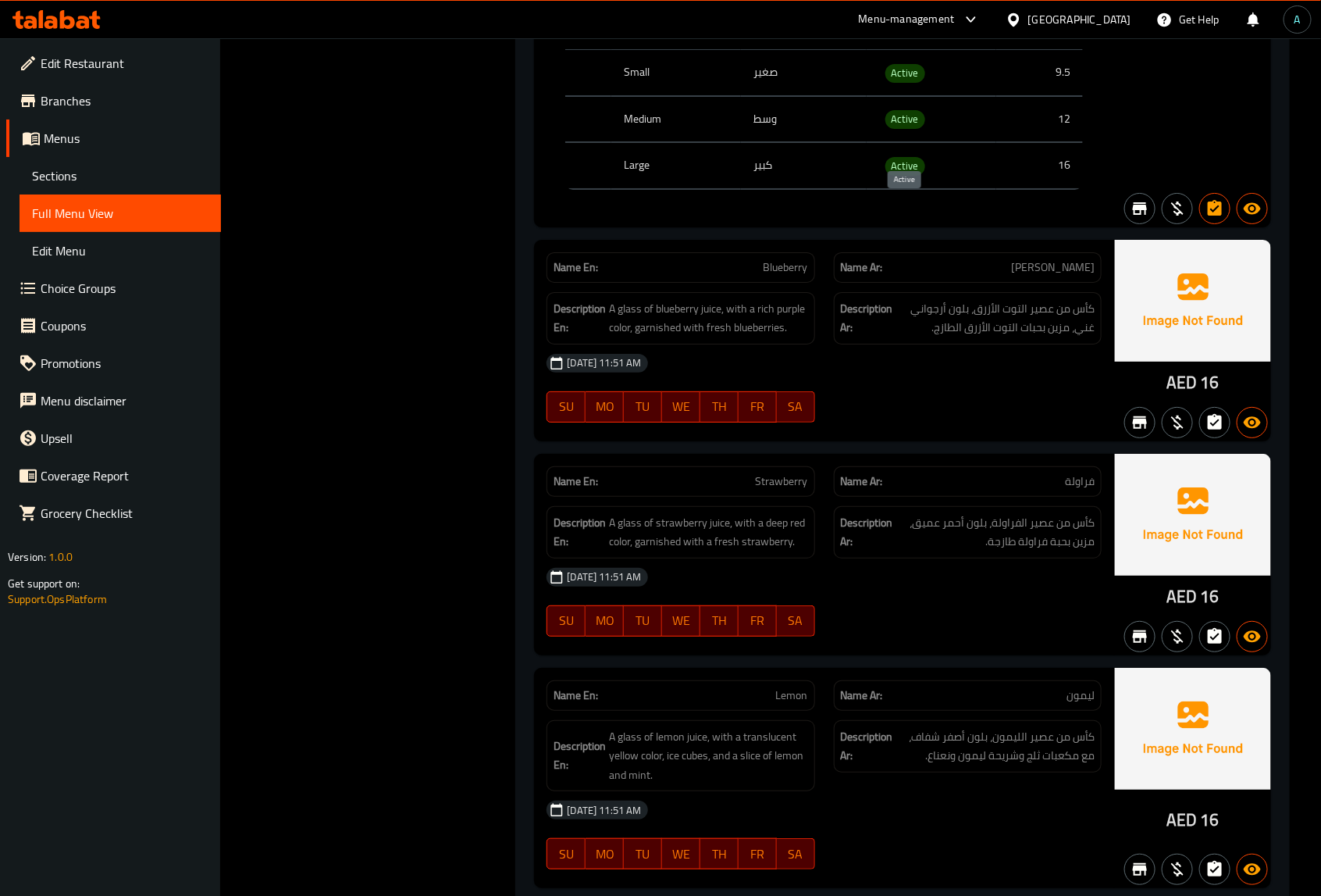
click at [903, 175] on span "Active" at bounding box center [906, 166] width 40 height 18
copy span "Active"
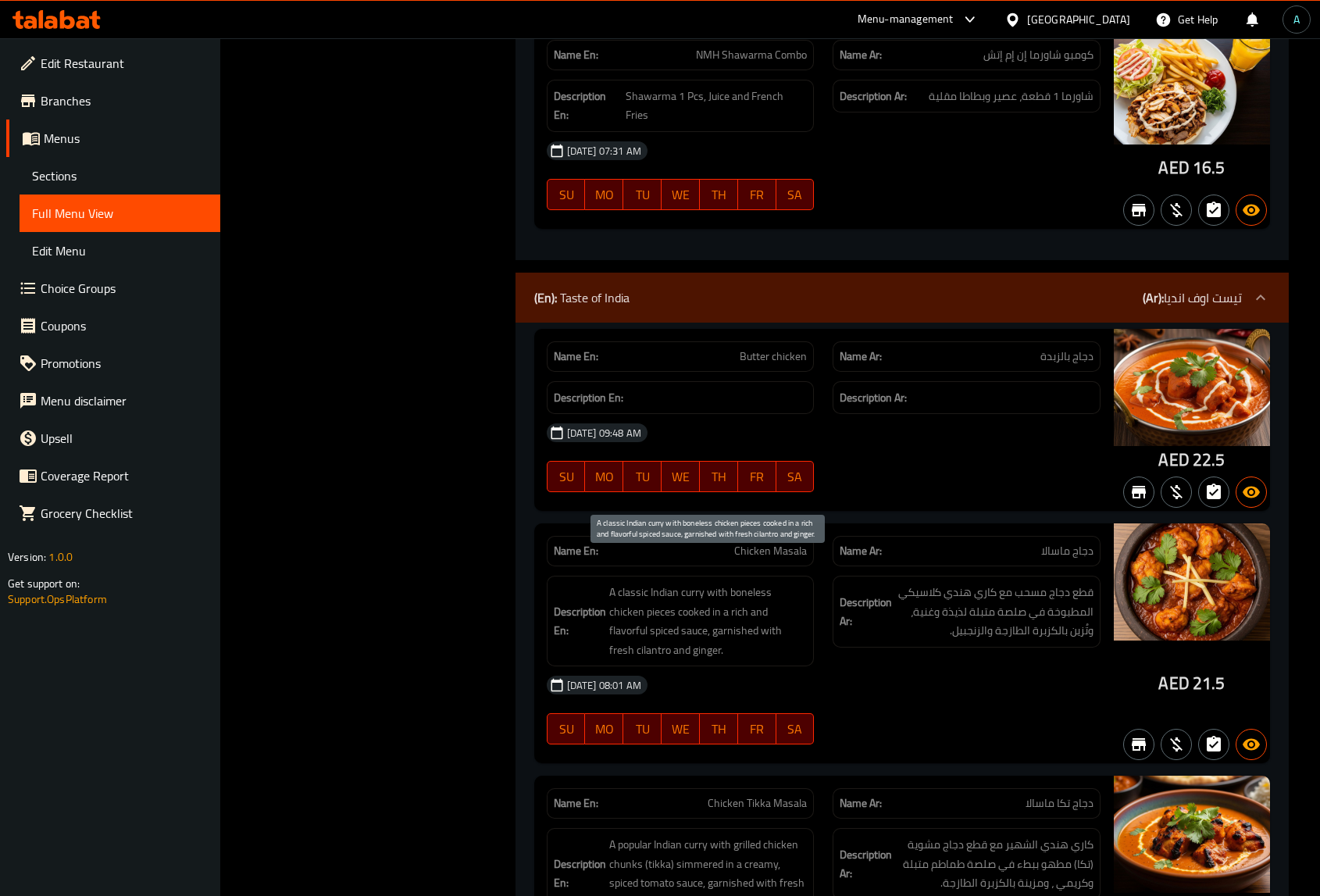
scroll to position [6442, 0]
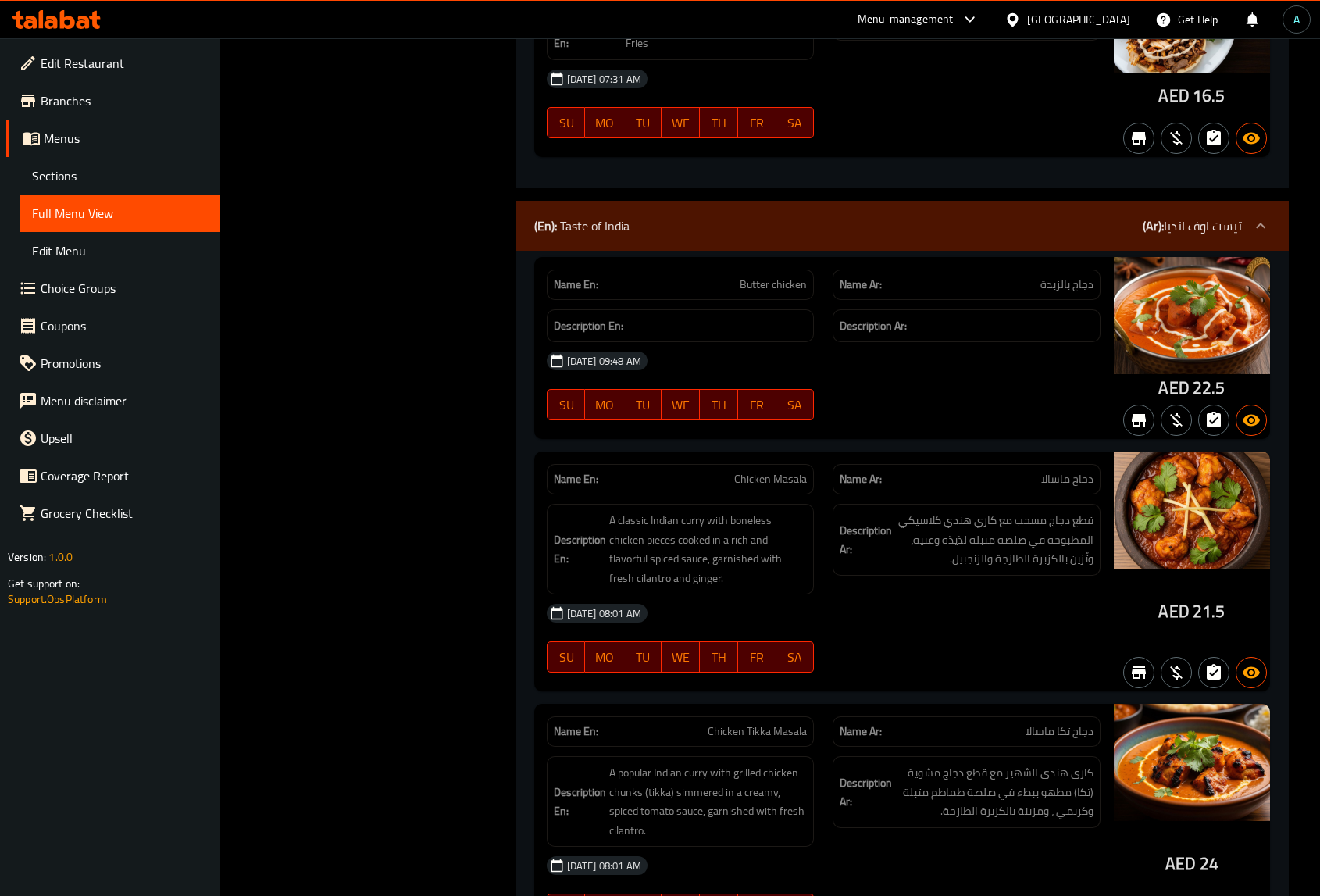
copy span "Butter chicken"
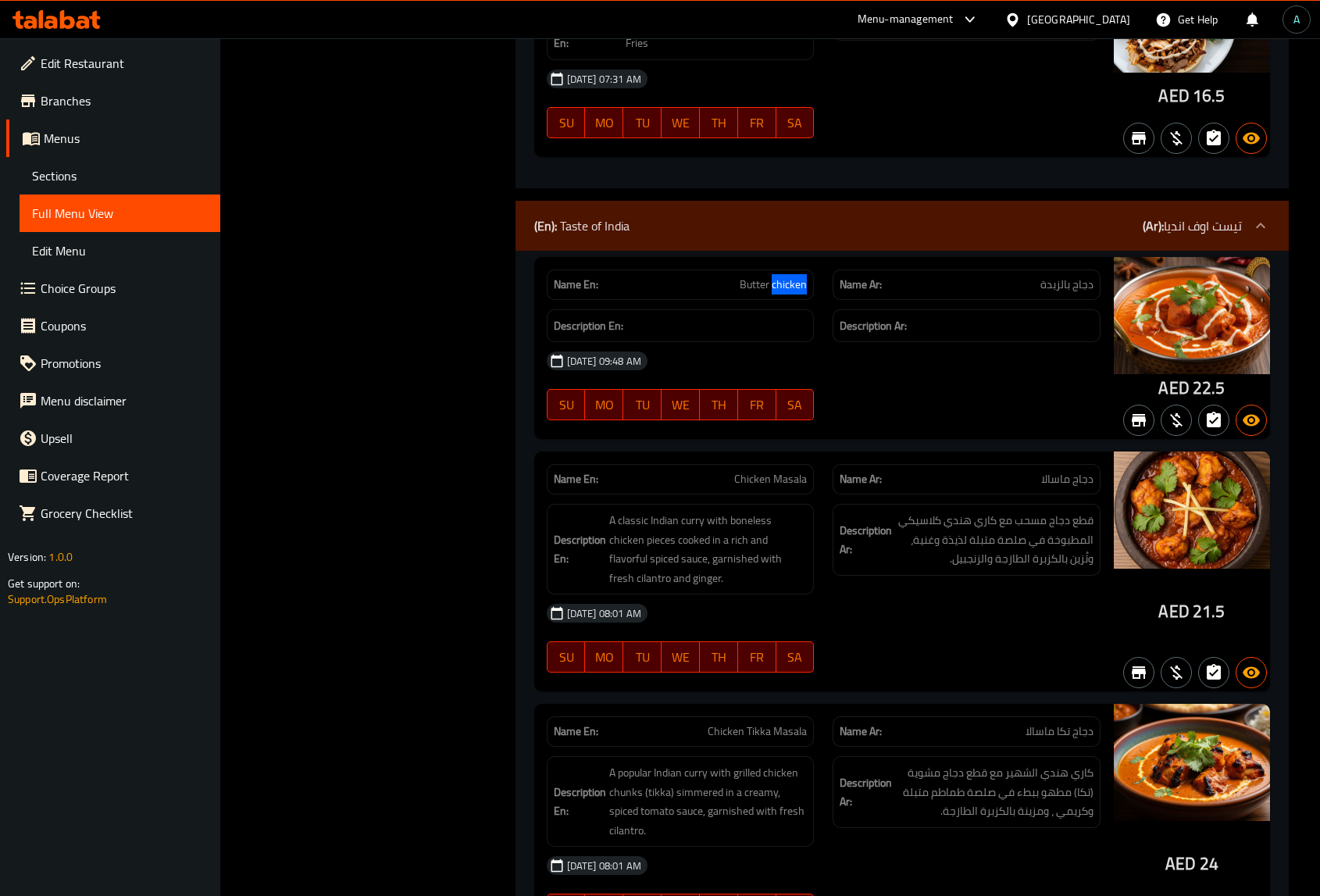
copy span "Butter chicken"
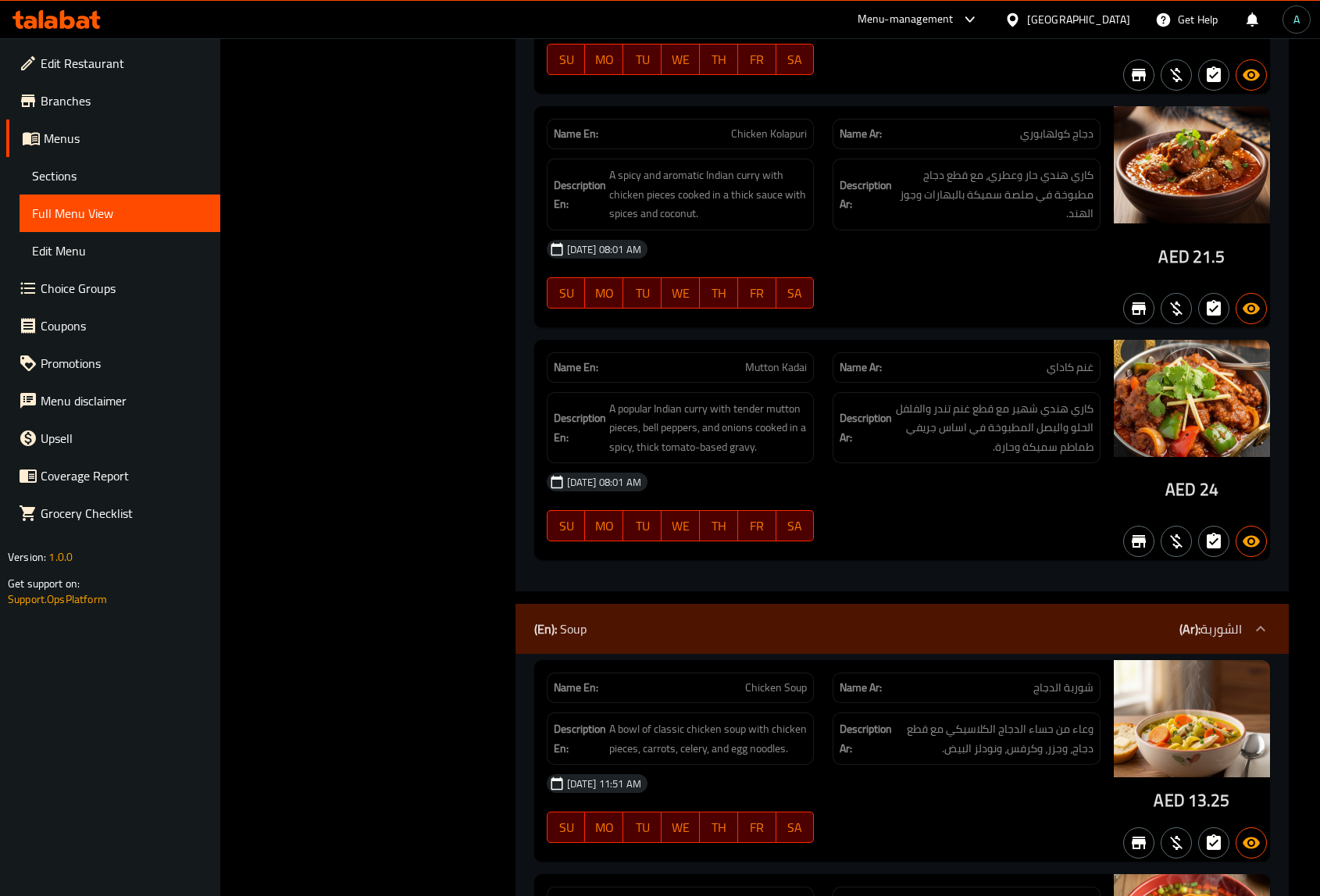
scroll to position [8102, 0]
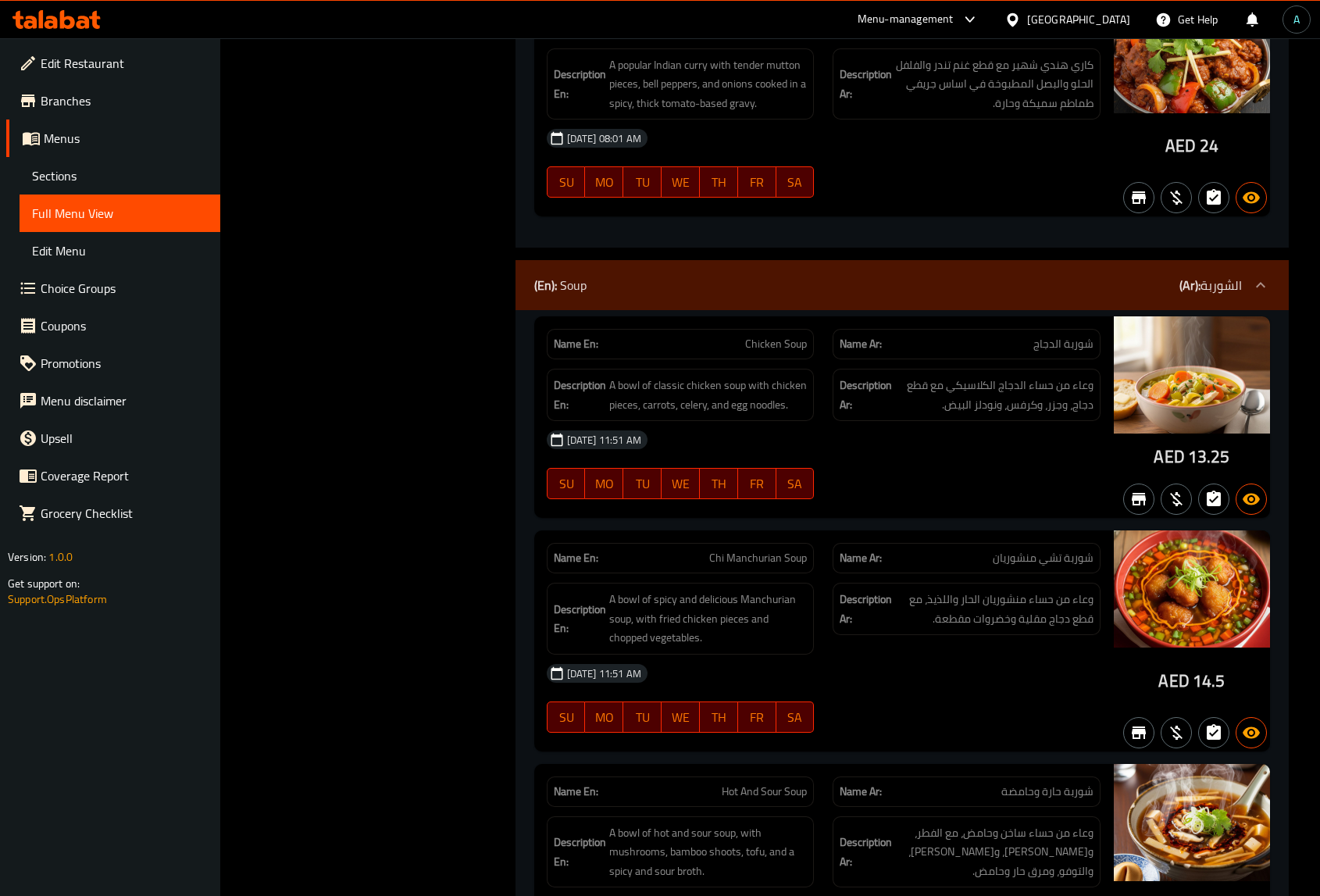
copy span "Soup"
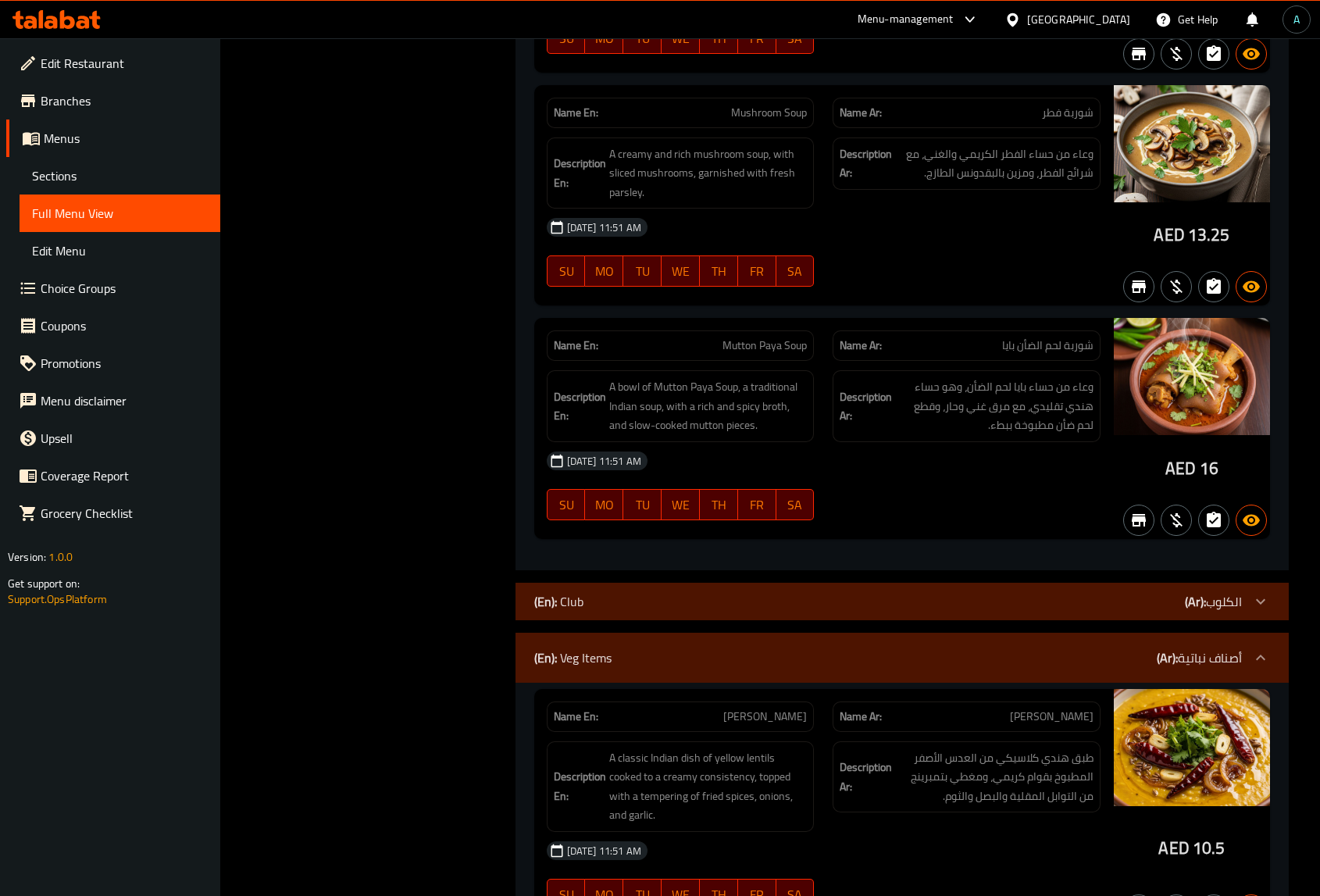
scroll to position [9664, 0]
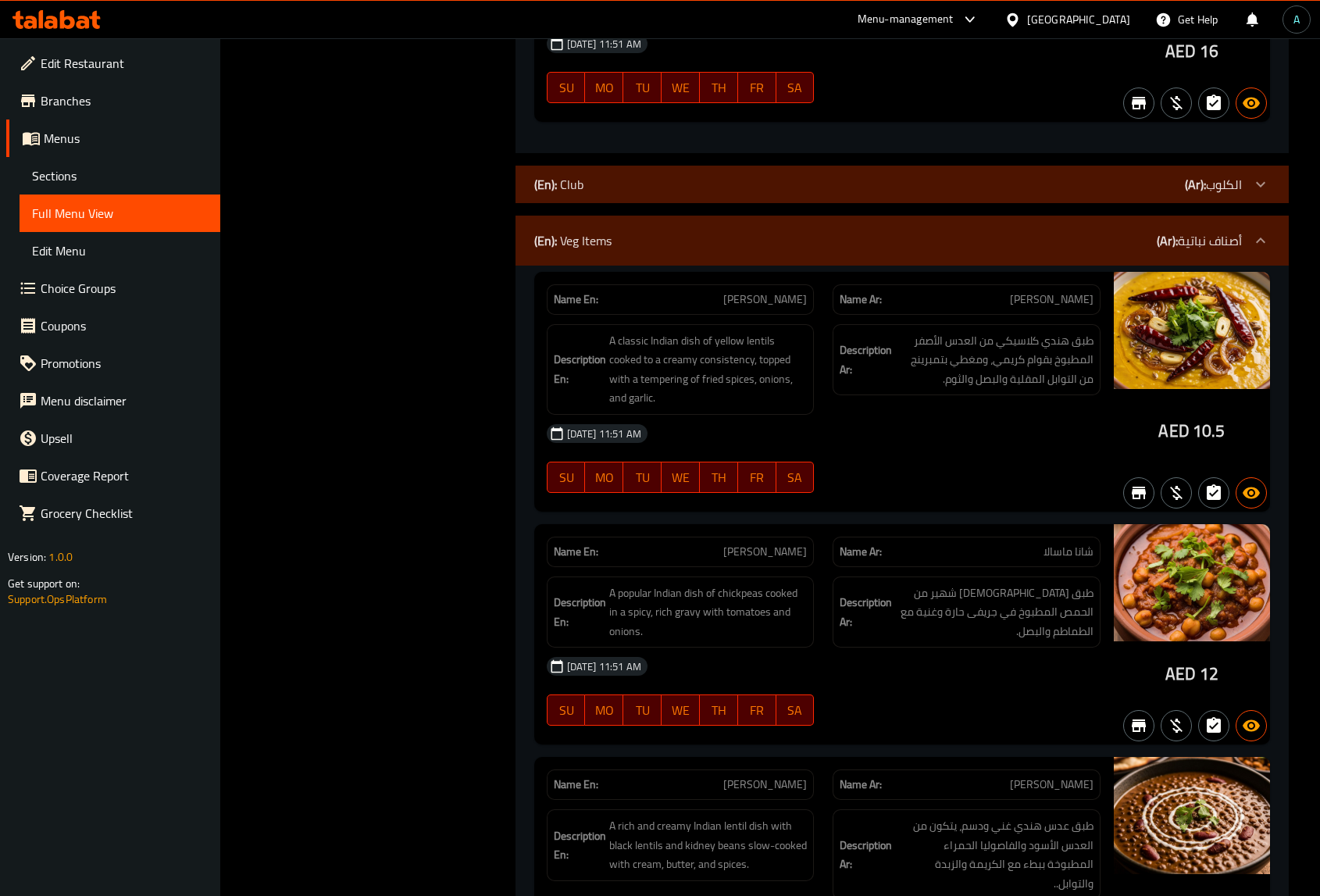
copy span "[PERSON_NAME]"
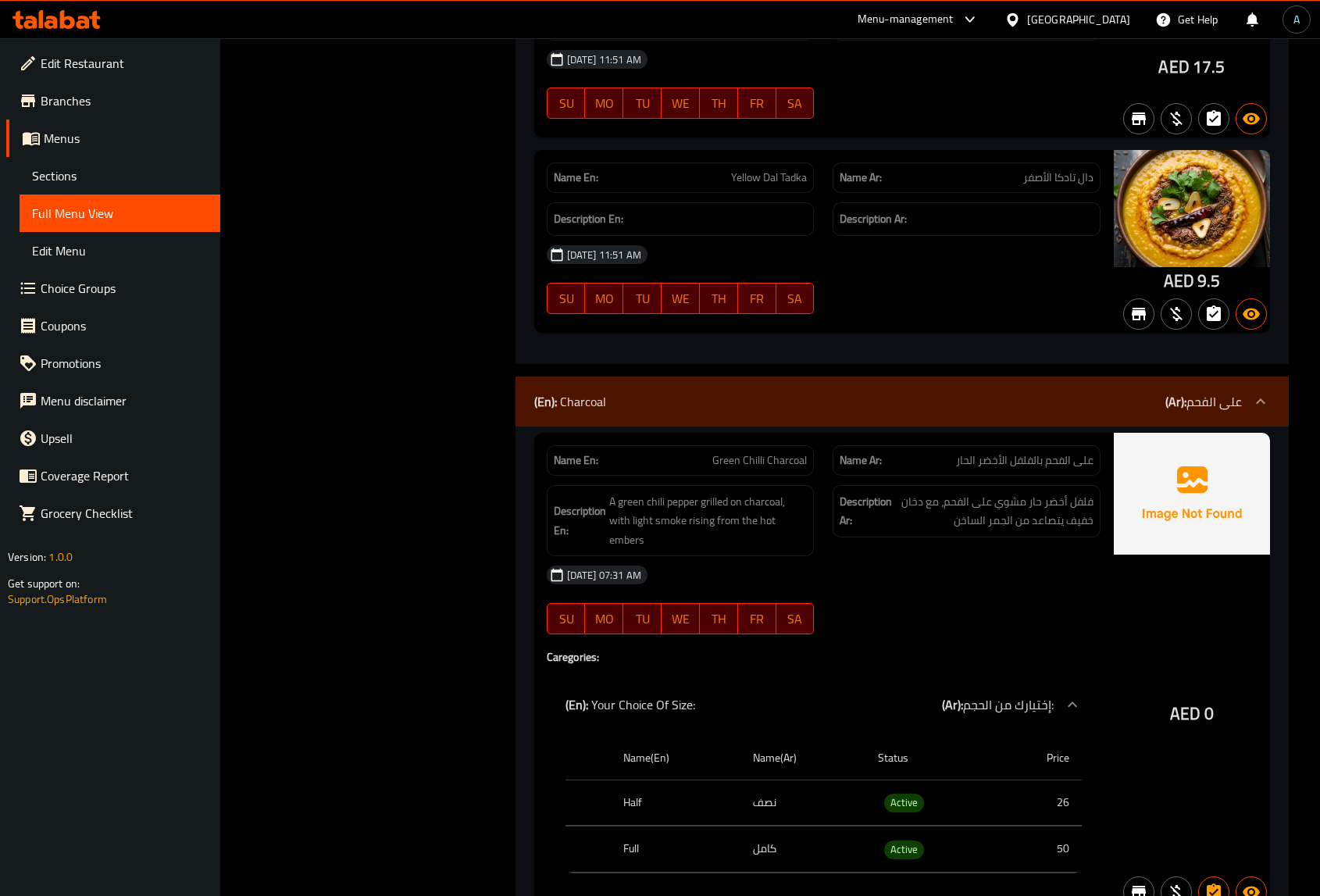
scroll to position [12983, 0]
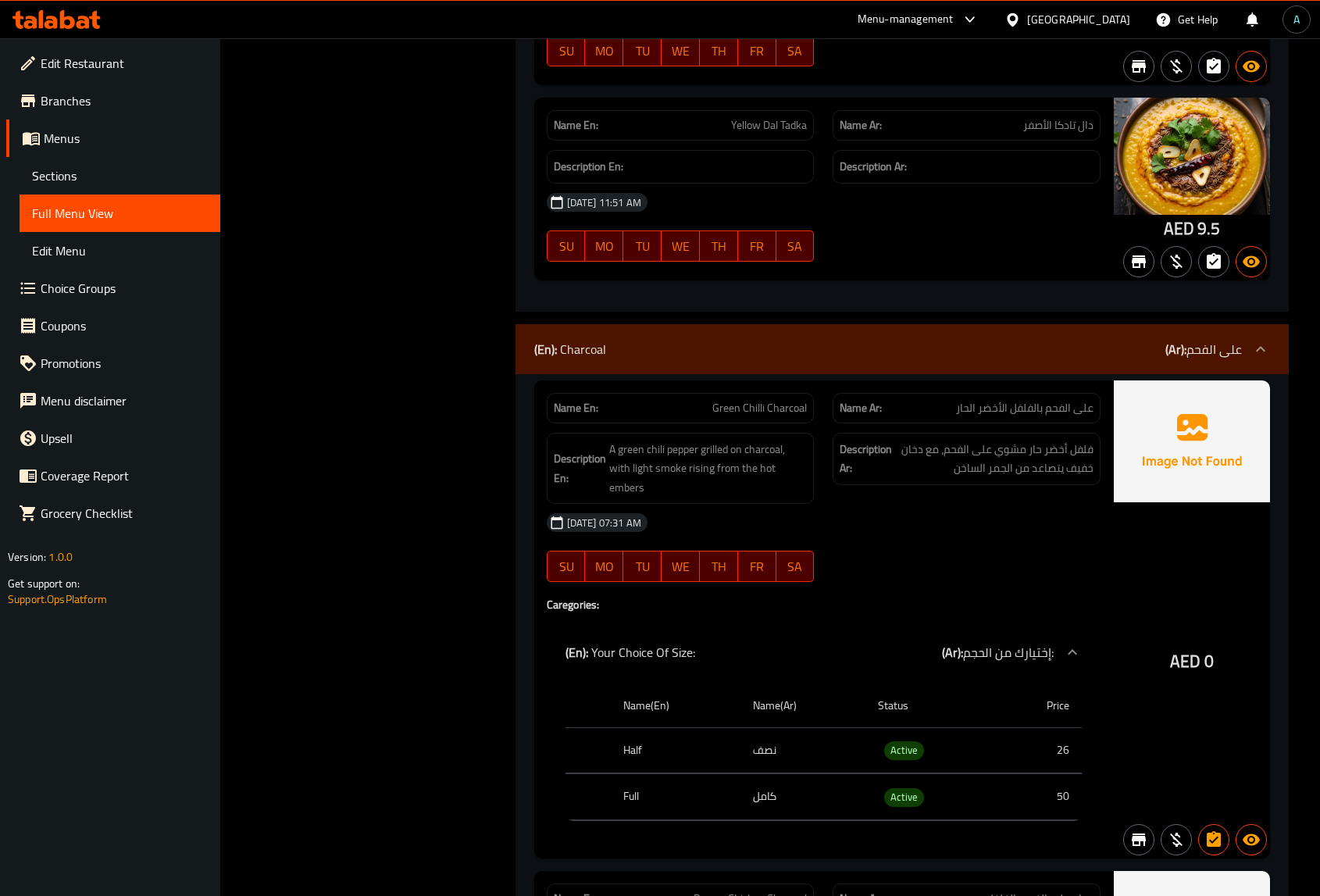
copy span "Green Chilli Charcoal"
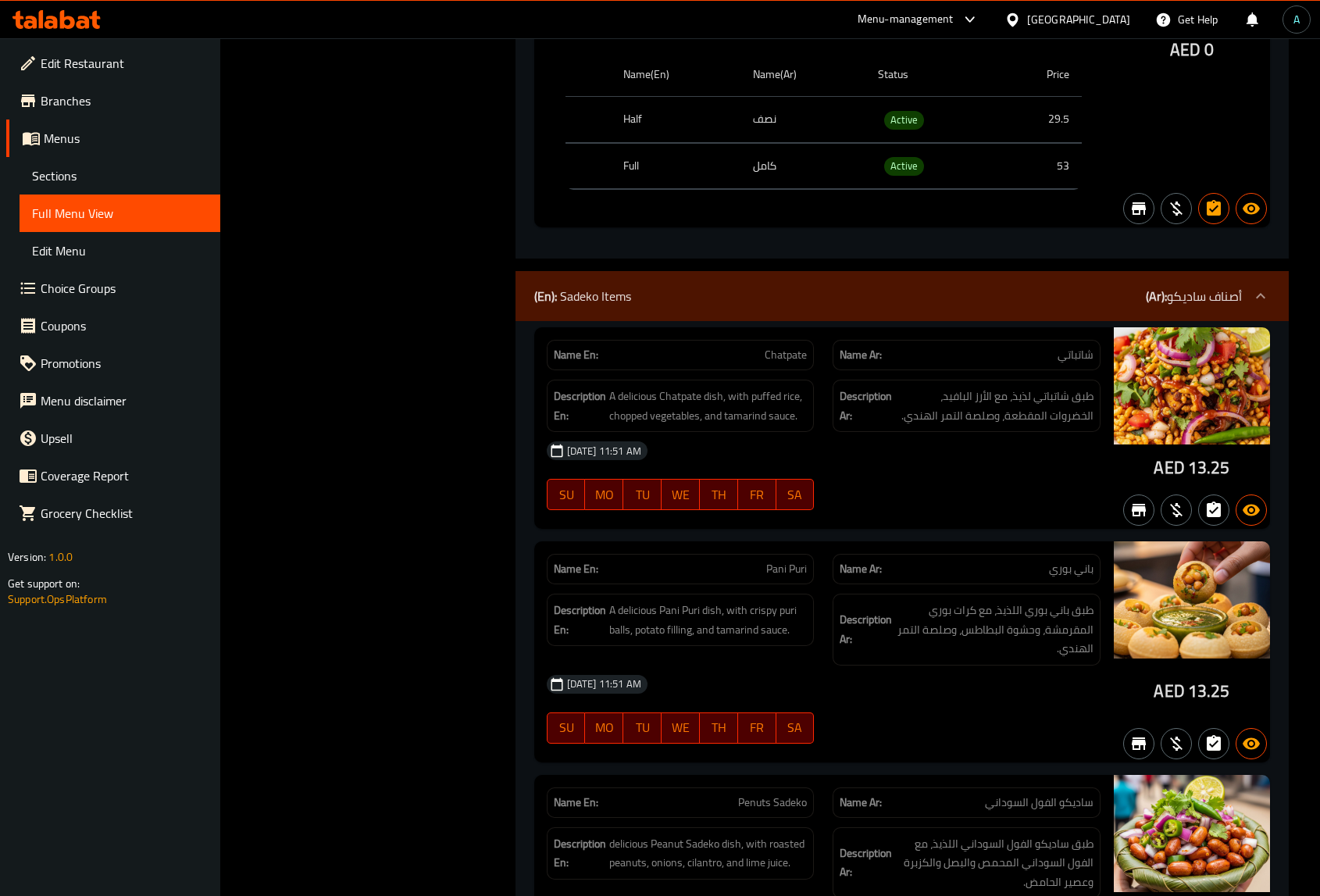
scroll to position [15521, 0]
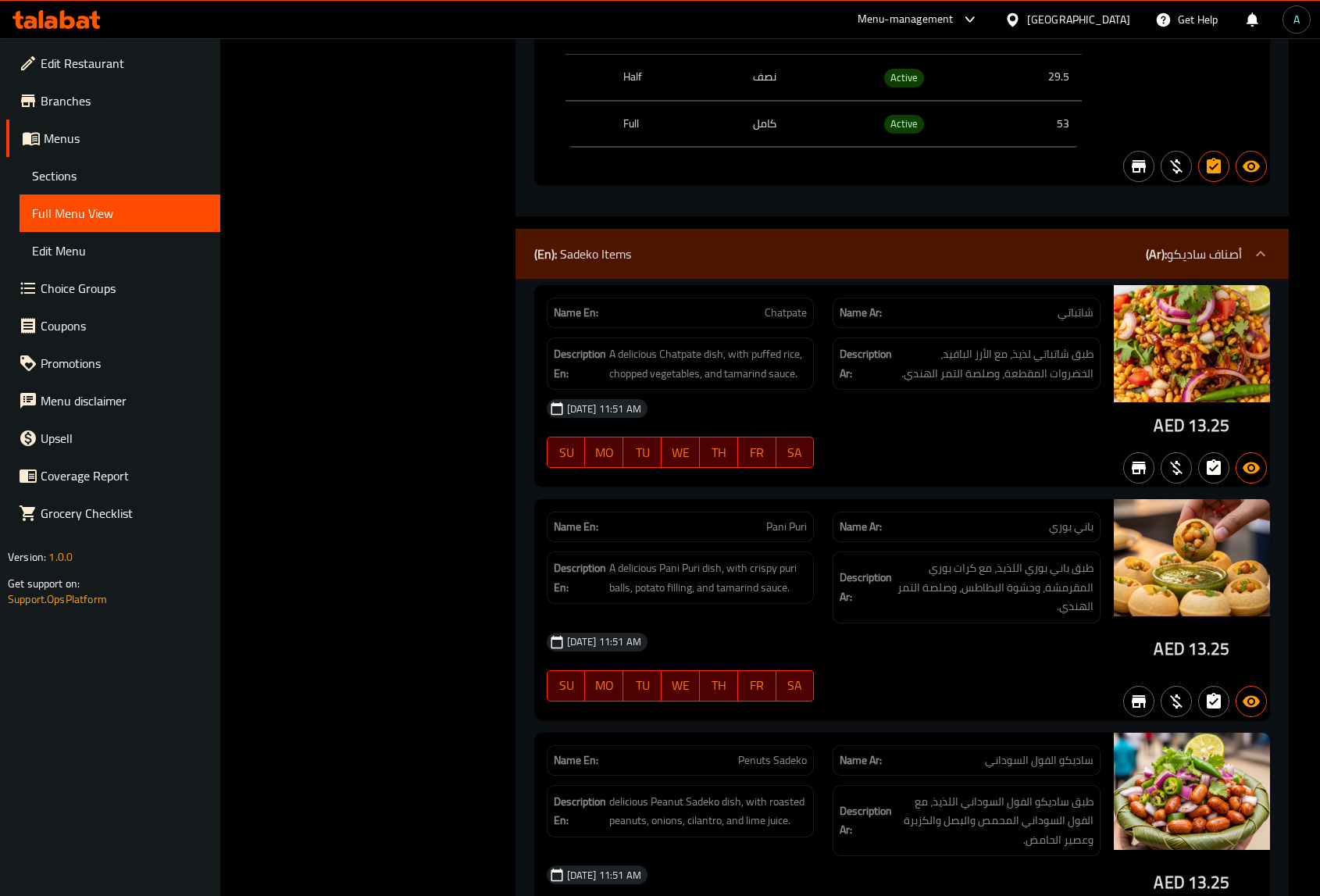
copy span "Chatpate"
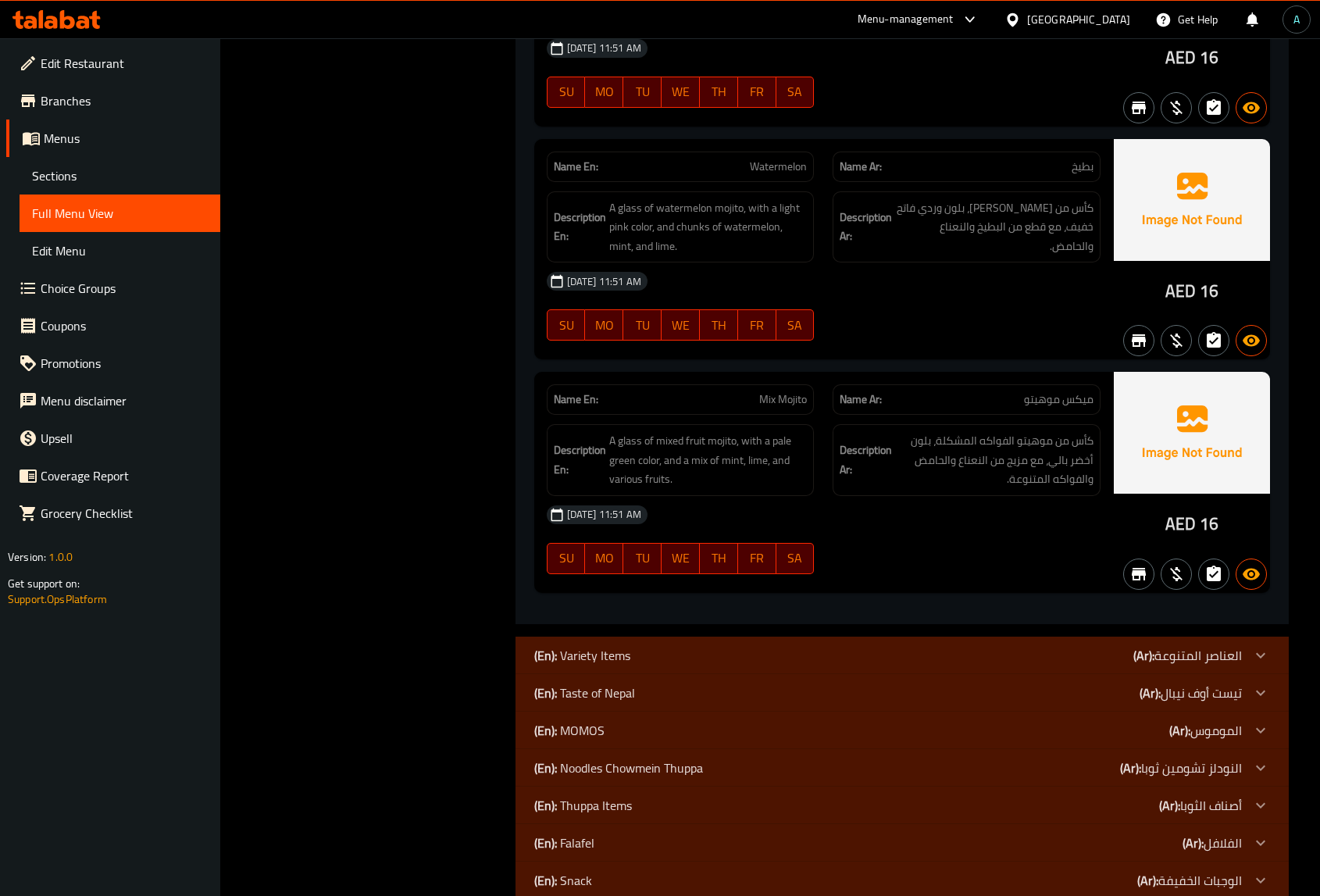
scroll to position [27292, 0]
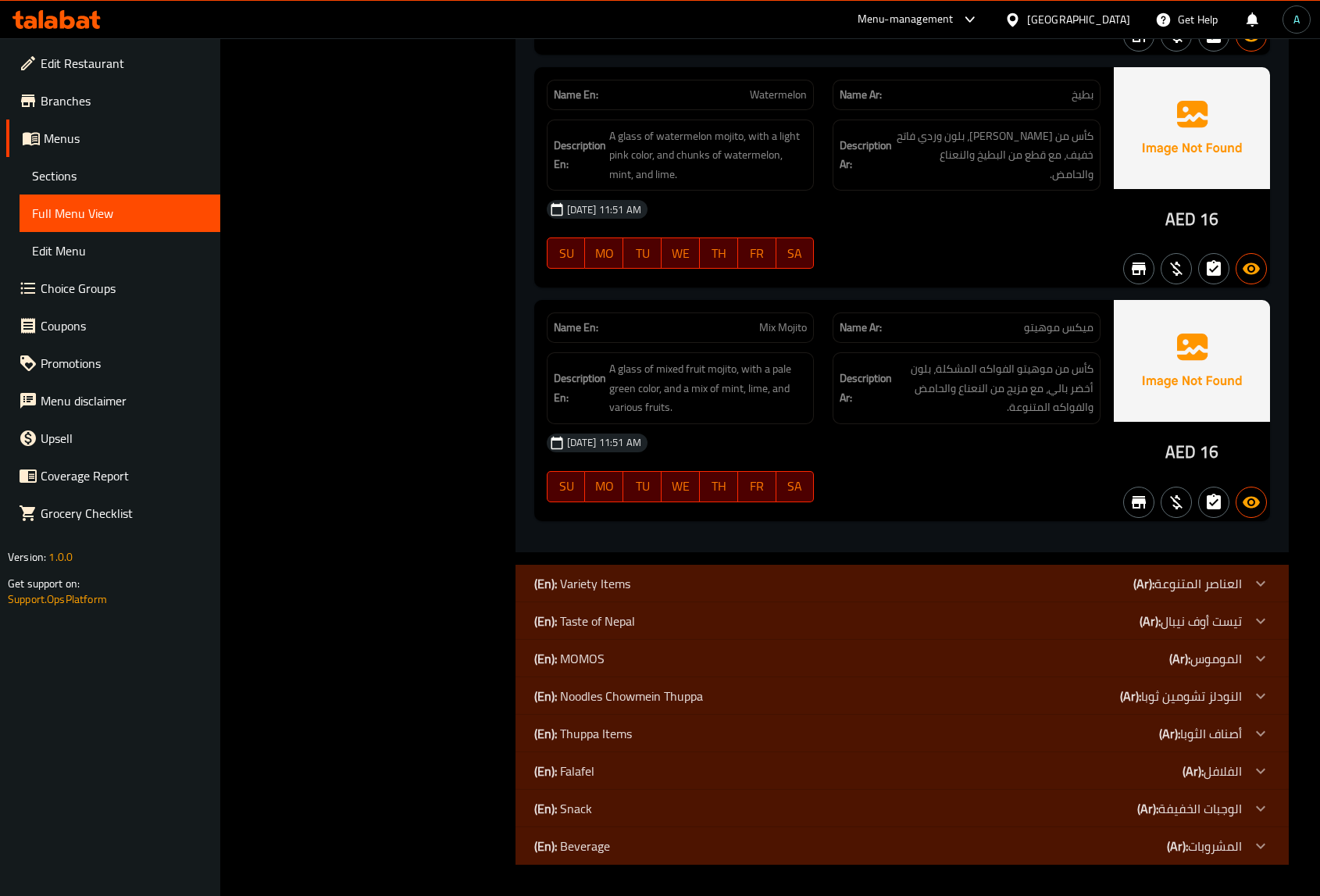
drag, startPoint x: 950, startPoint y: 451, endPoint x: 1074, endPoint y: 467, distance: 125.0
click at [950, 451] on div "[DATE] 11:51 AM" at bounding box center [824, 443] width 573 height 37
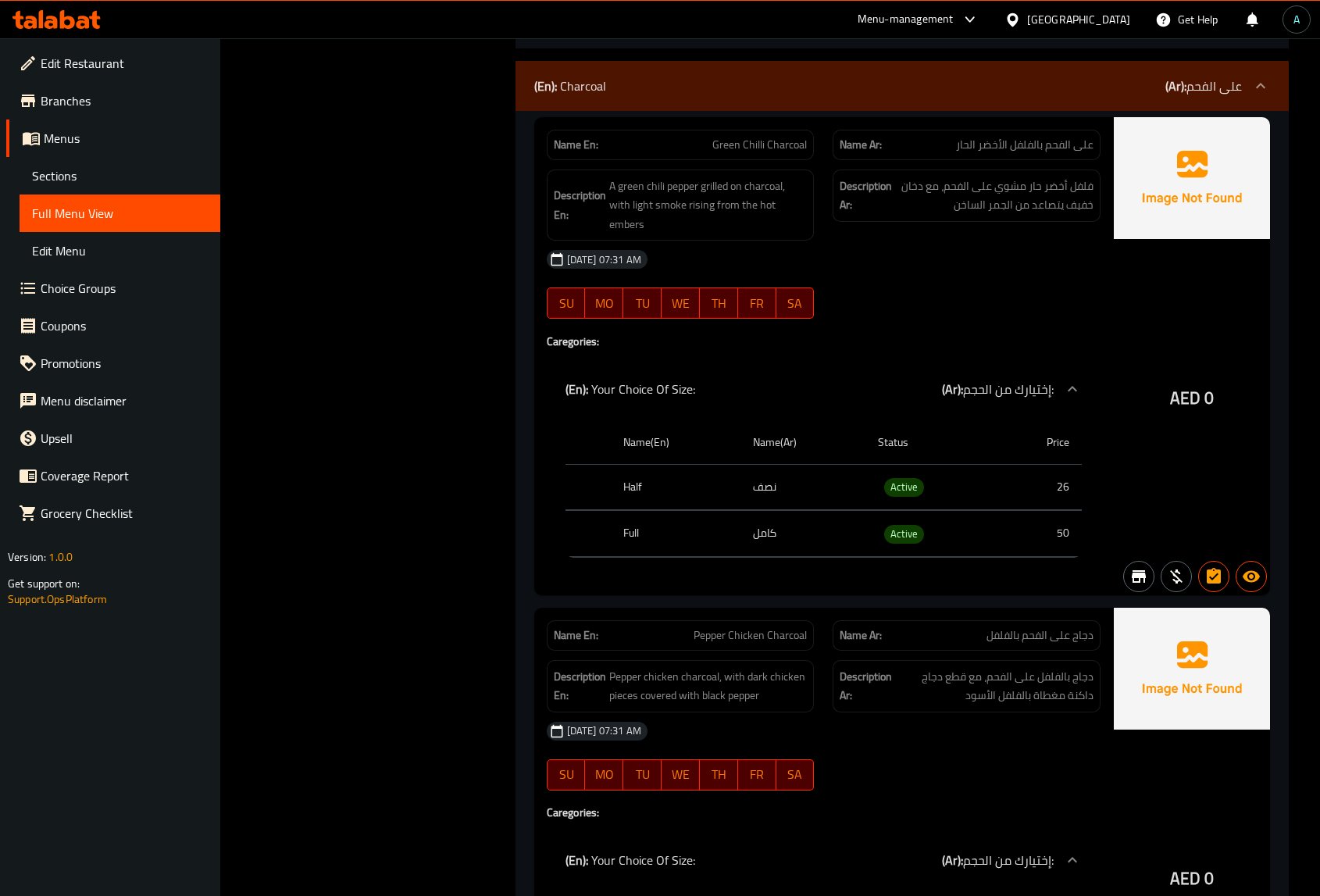
scroll to position [13246, 0]
click at [116, 150] on link "Menus" at bounding box center [113, 137] width 214 height 37
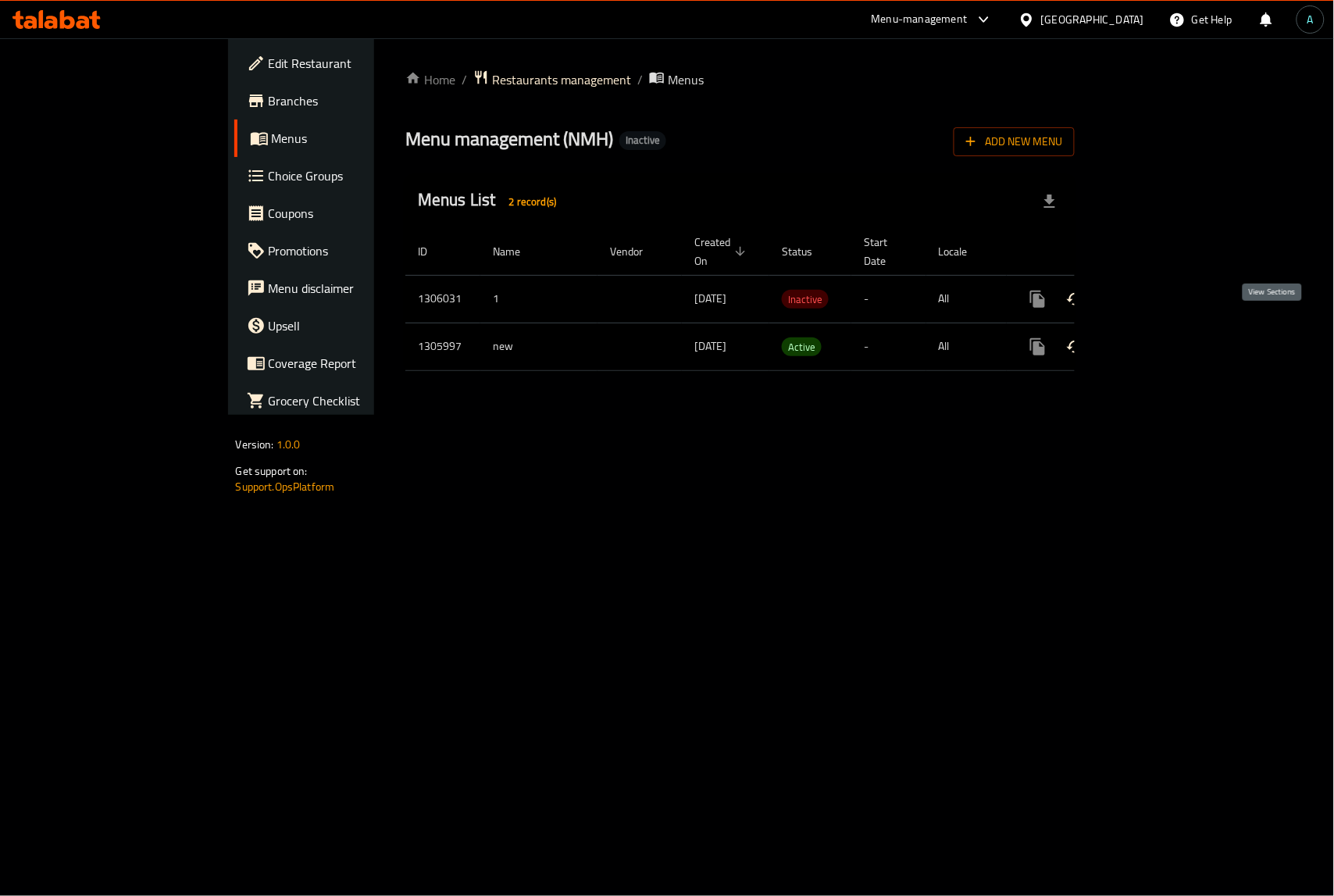
click at [1169, 333] on link "enhanced table" at bounding box center [1150, 346] width 37 height 37
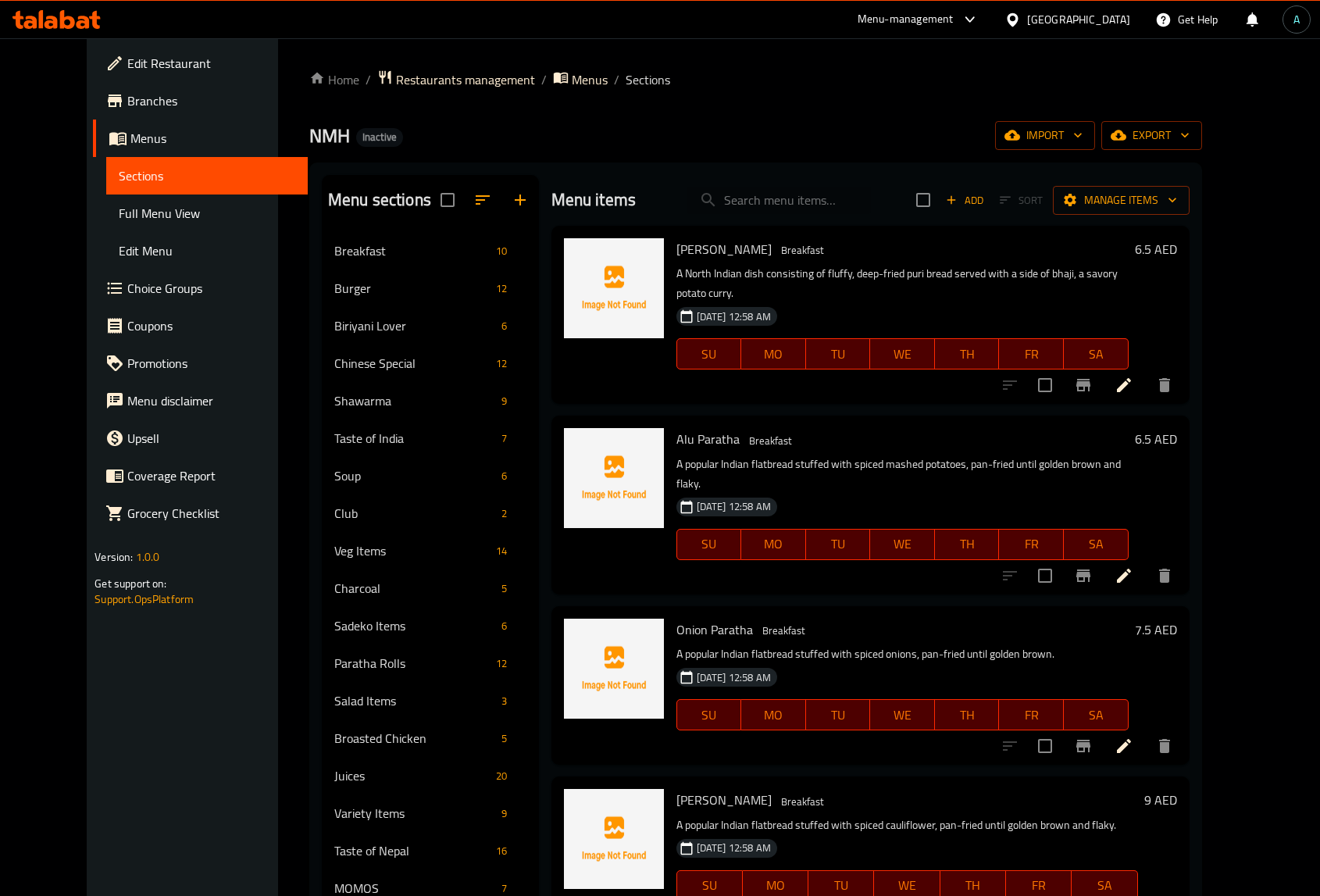
click at [762, 205] on input "search" at bounding box center [779, 200] width 184 height 27
paste input "Butter chicken"
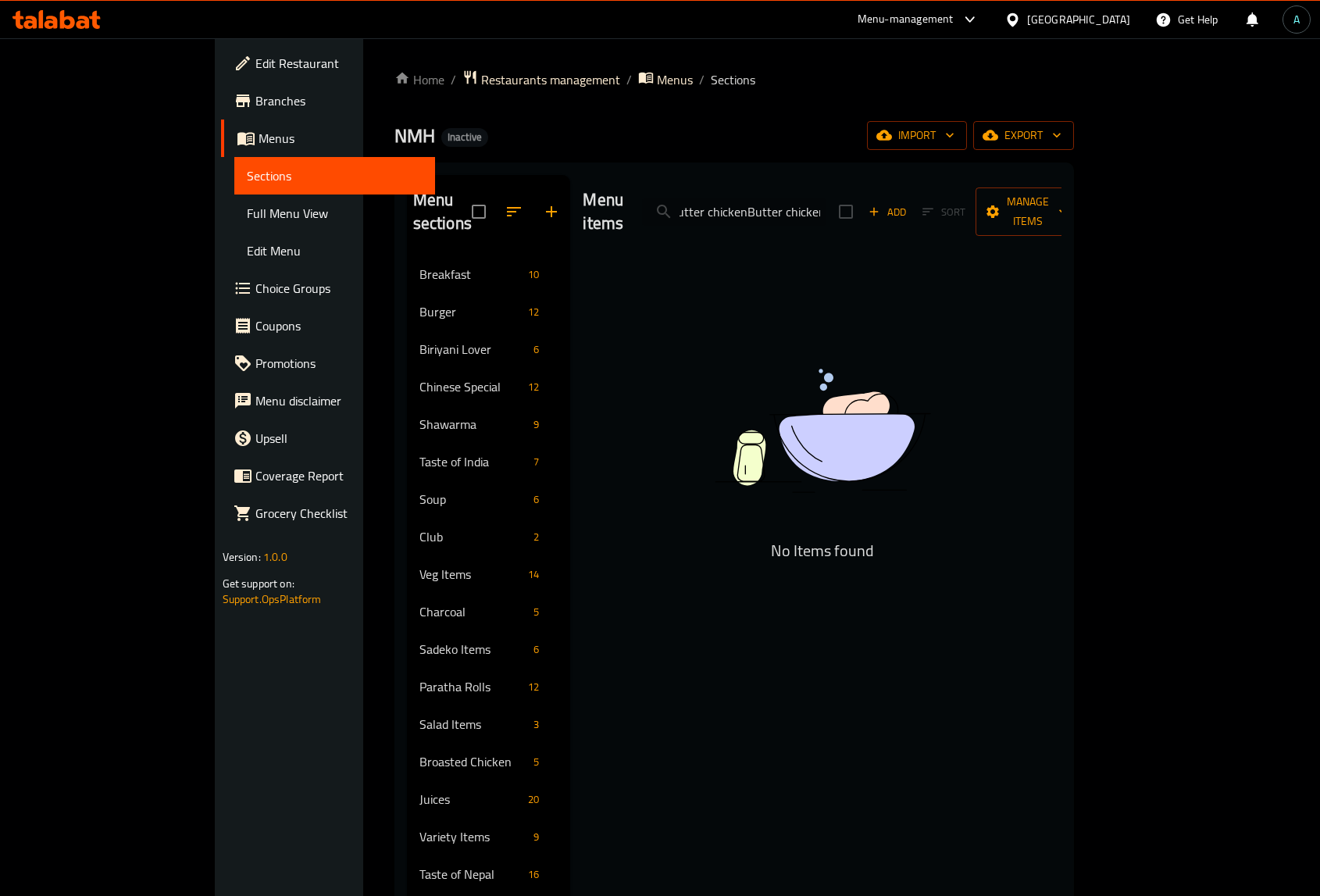
type input "Butter chicken"
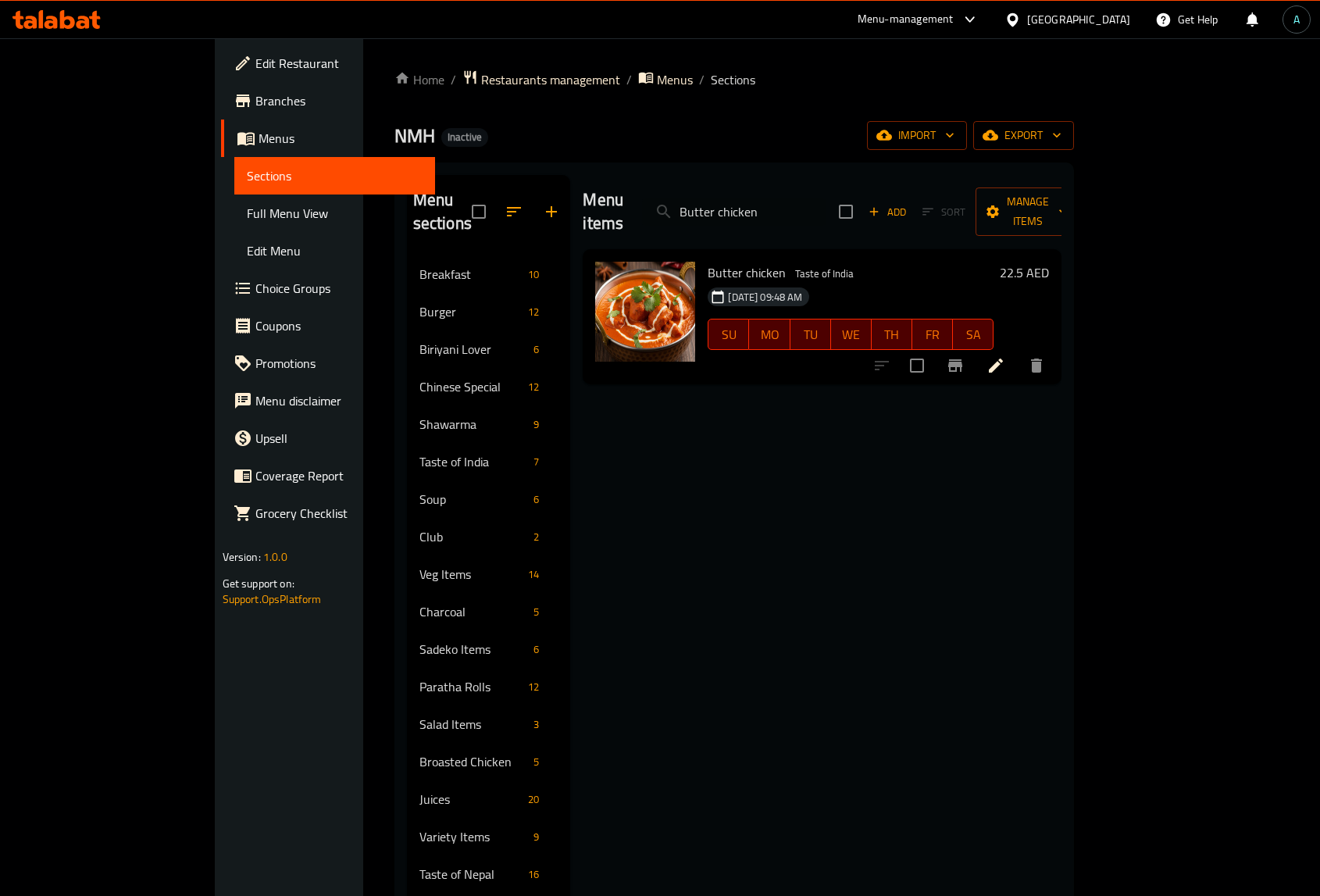
click at [1006, 356] on icon at bounding box center [996, 365] width 19 height 19
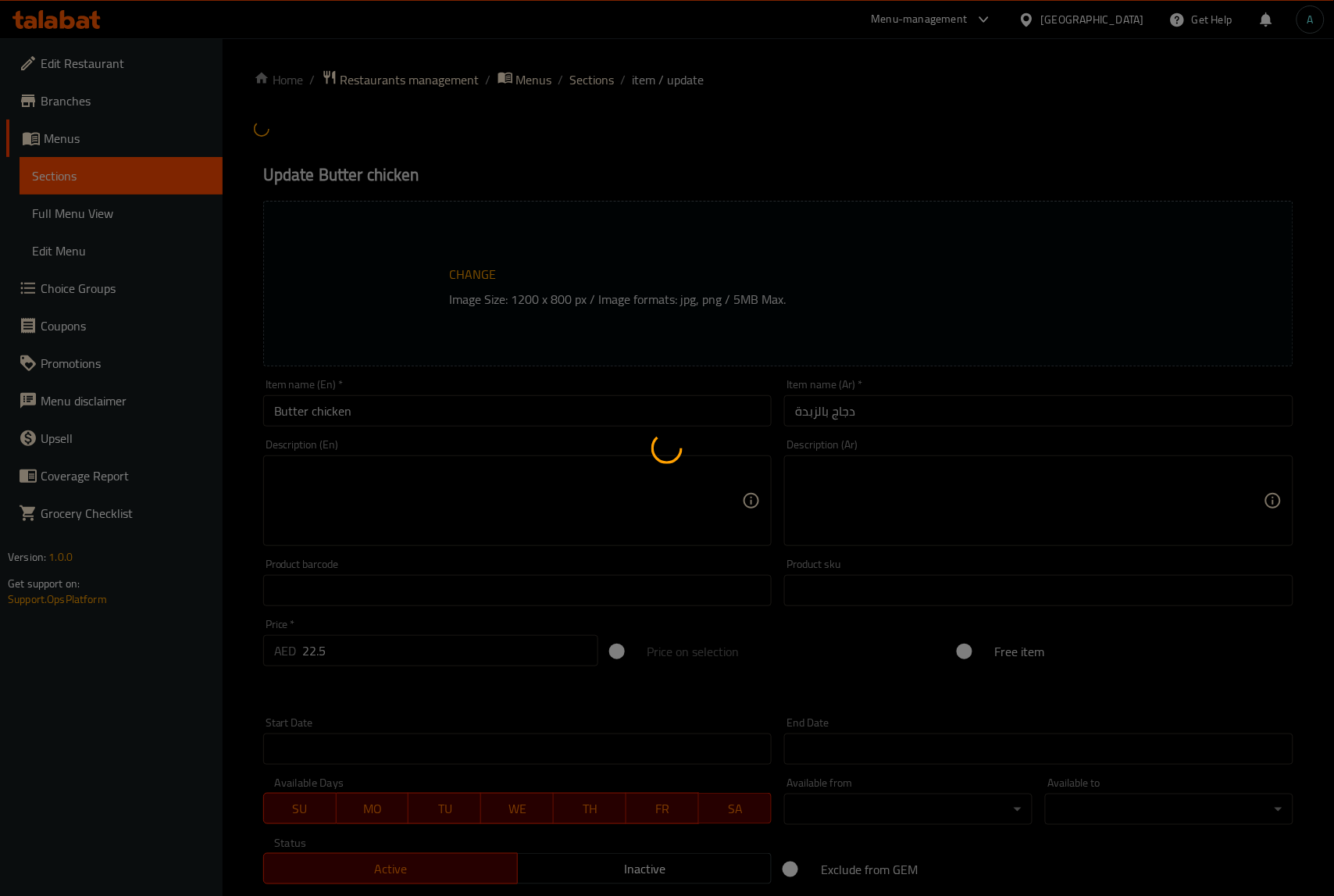
click at [653, 423] on div at bounding box center [667, 448] width 1334 height 896
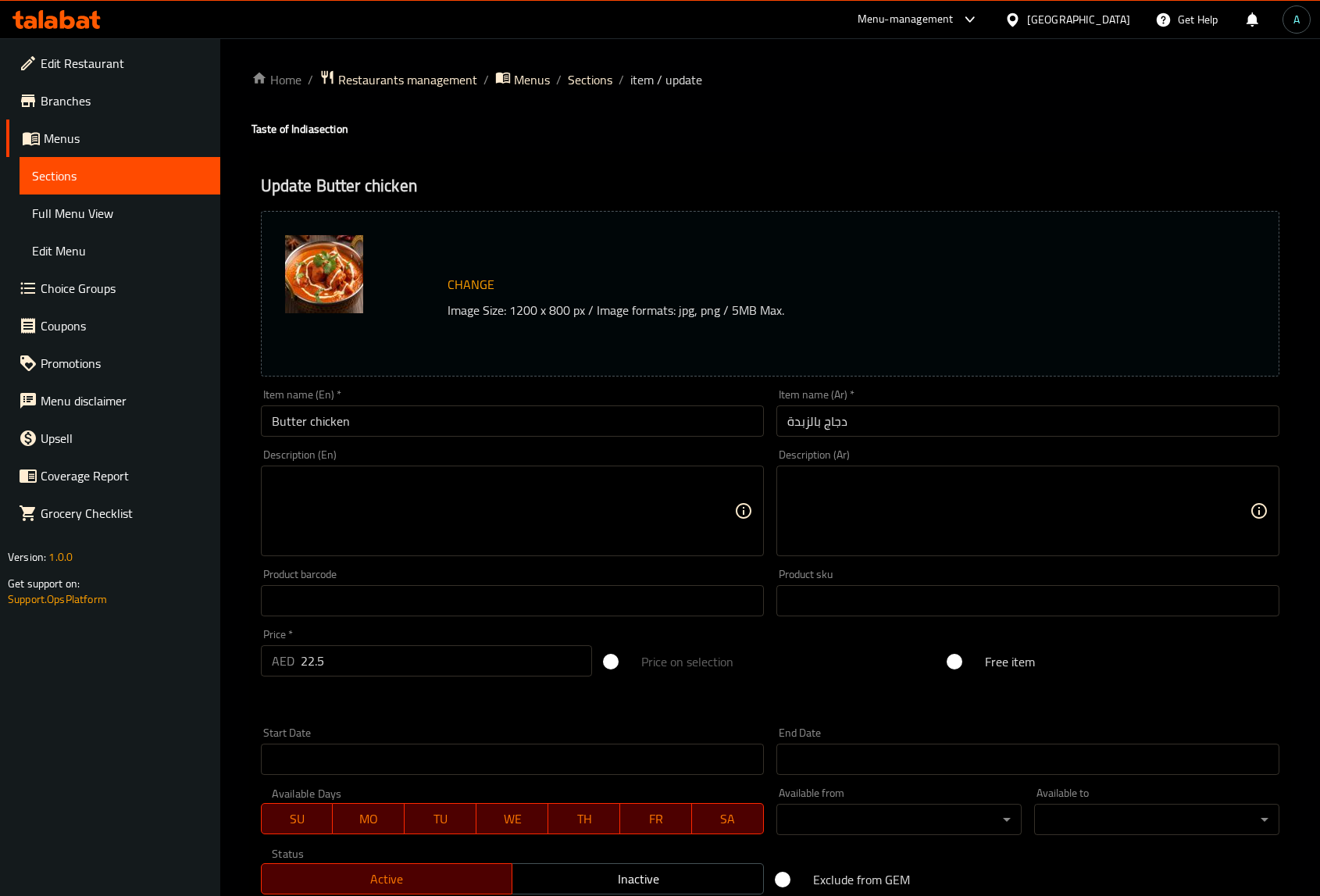
click at [455, 477] on textarea at bounding box center [503, 511] width 463 height 74
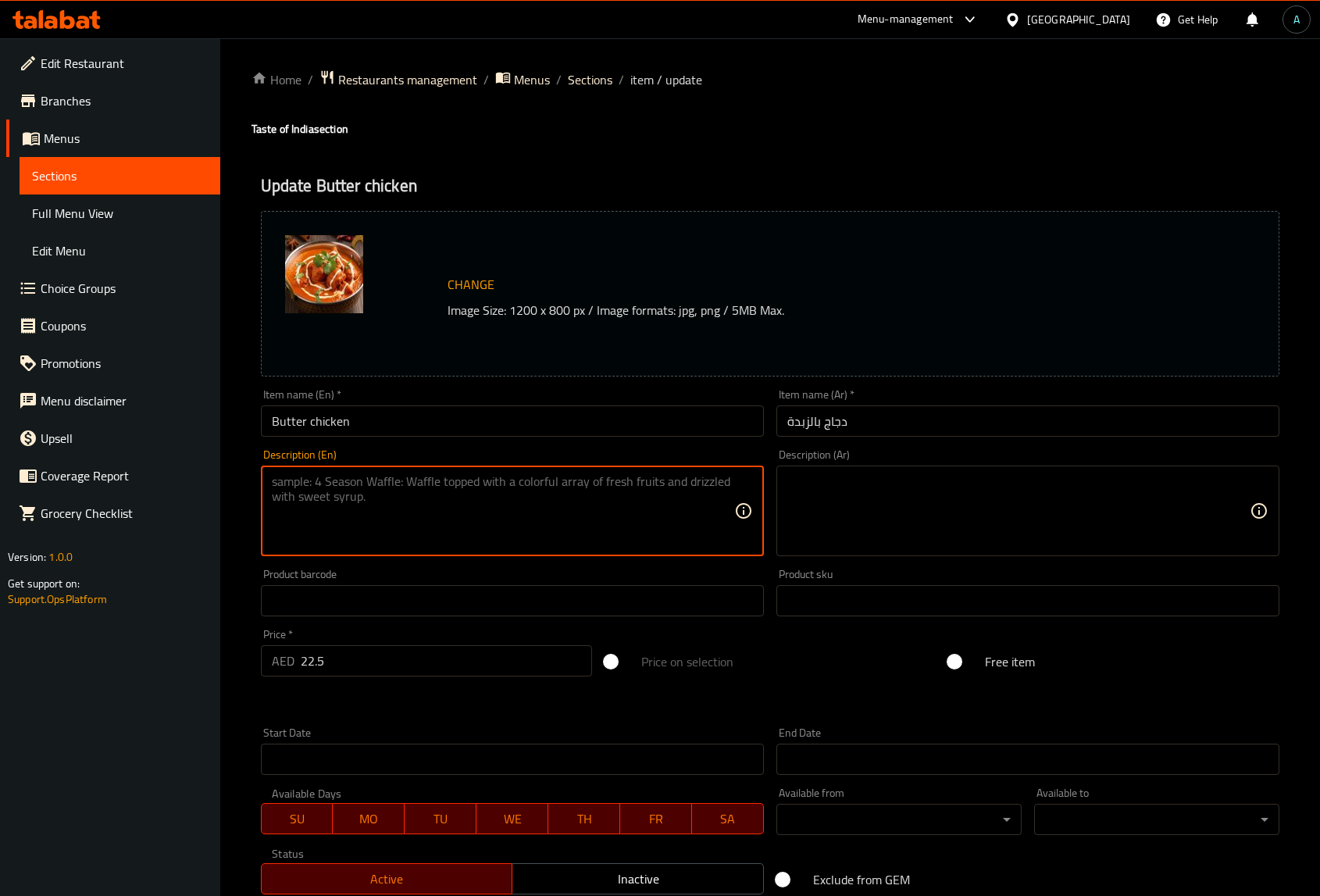
paste textarea "A classic Indian curry with boneless chicken pieces simmered in a creamy, tomat…"
type textarea "A classic Indian curry with boneless chicken pieces simmered in a creamy, tomat…"
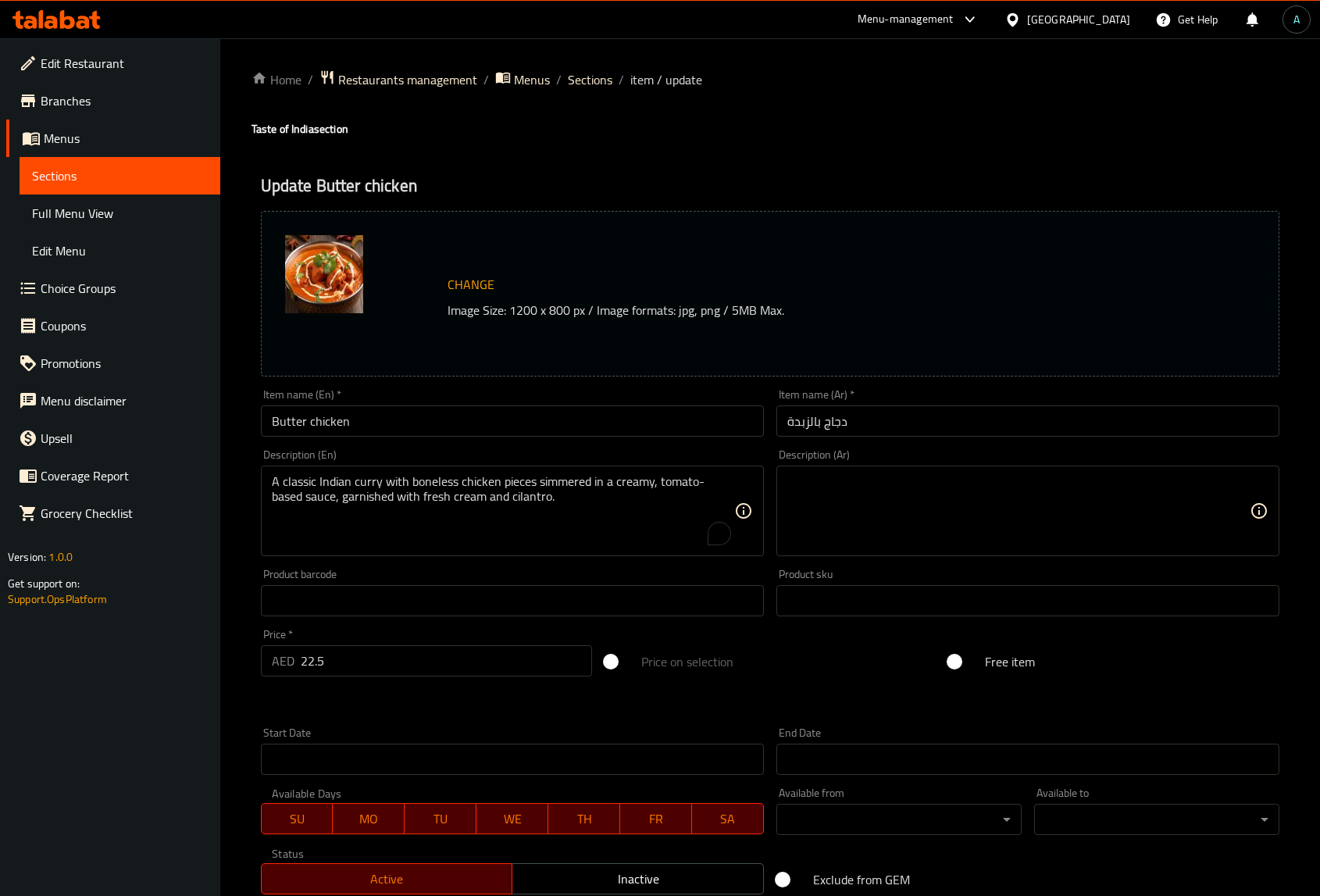
click at [961, 534] on textarea at bounding box center [1018, 511] width 463 height 74
paste textarea "طبق هندي كلاسيكي يتكون من قطع دجاج طرية مطبوخة في صلصة طماطم غنية وكريمة، ومزين…"
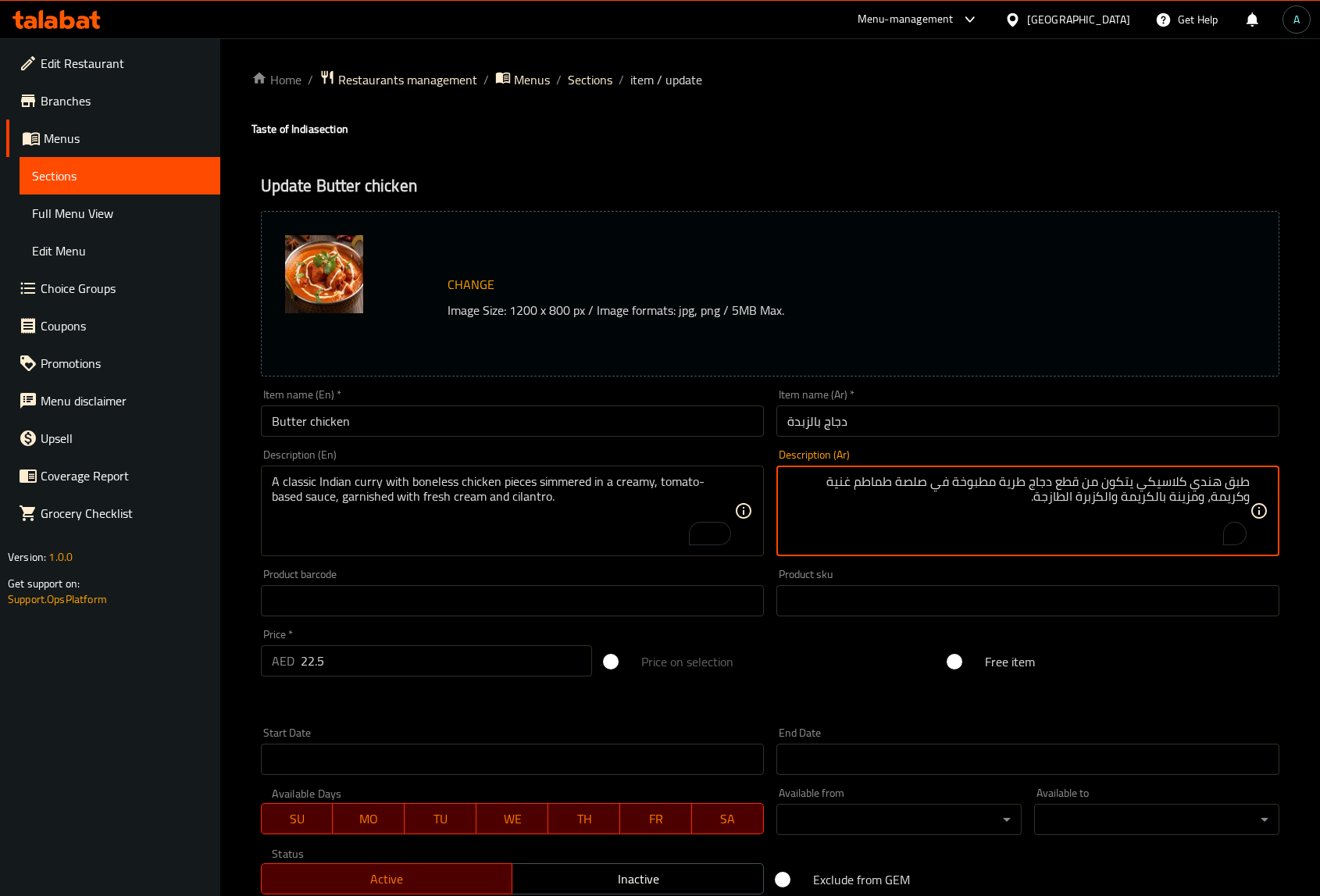
type textarea "طبق هندي كلاسيكي يتكون من قطع دجاج طرية مطبوخة في صلصة طماطم غنية وكريمة، ومزين…"
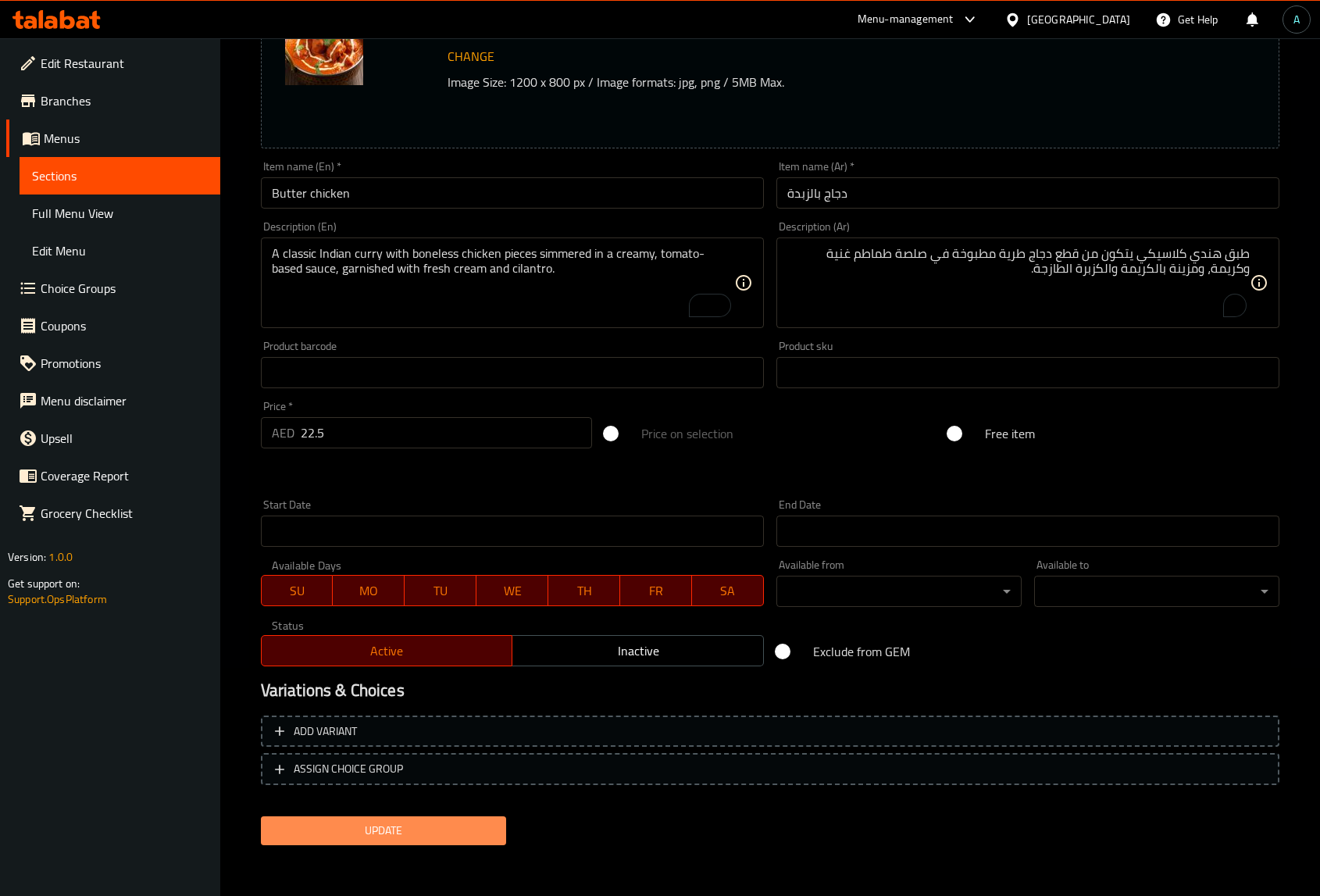
click at [392, 830] on span "Update" at bounding box center [384, 830] width 220 height 19
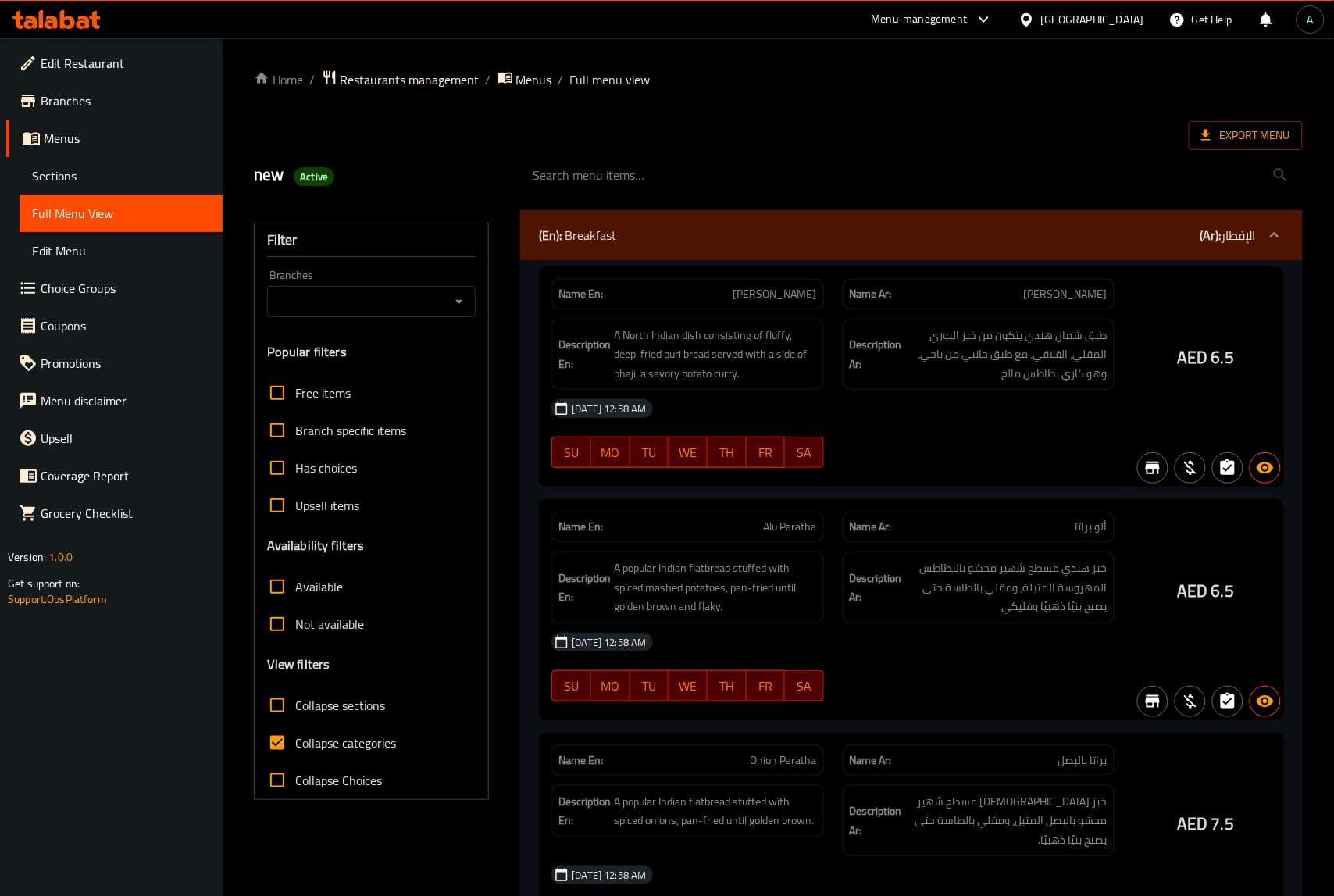
click at [376, 738] on div at bounding box center [667, 448] width 1334 height 896
click at [513, 700] on div at bounding box center [667, 448] width 1334 height 896
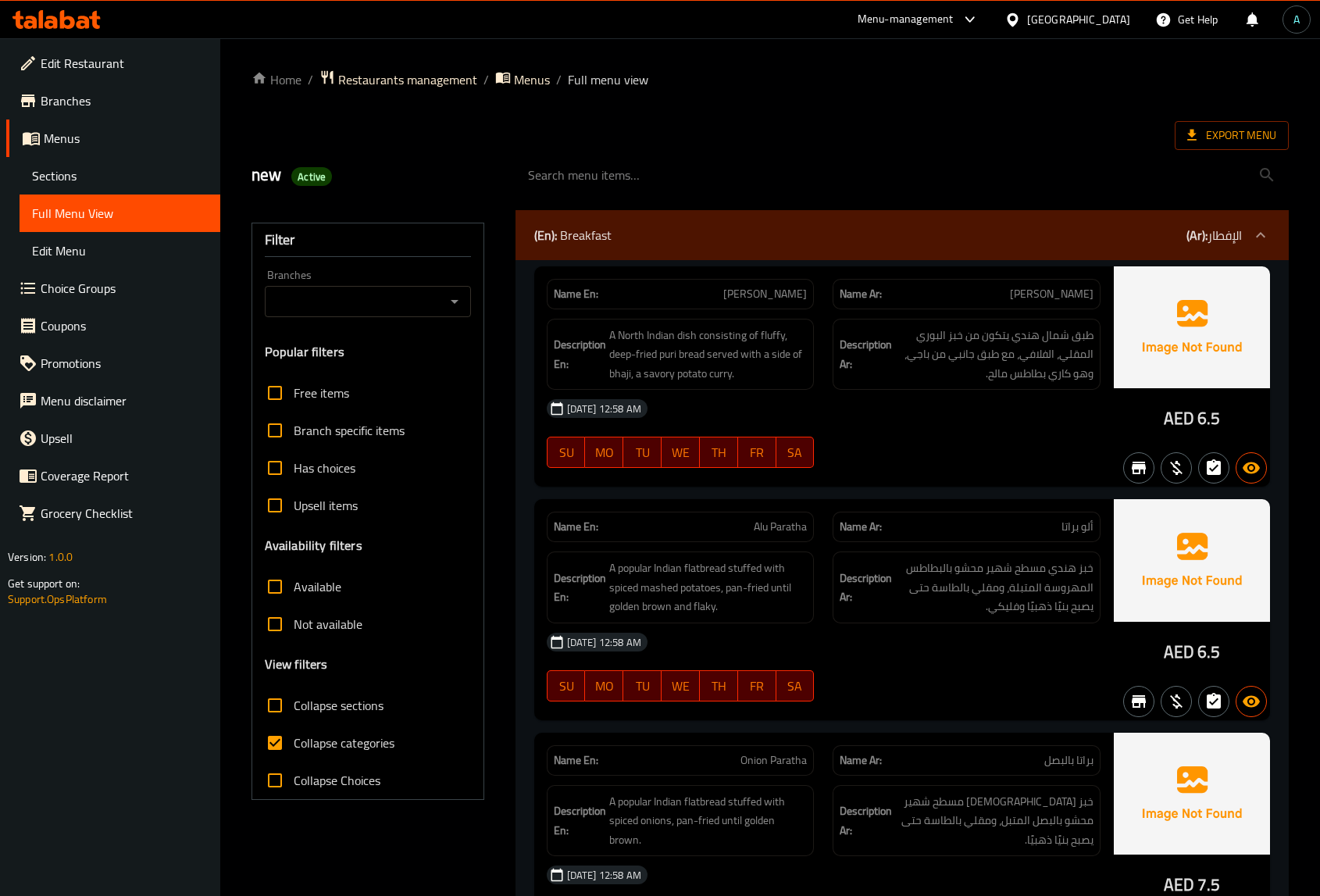
click at [380, 735] on span "Collapse categories" at bounding box center [343, 742] width 101 height 19
click at [293, 735] on input "Collapse categories" at bounding box center [274, 742] width 37 height 37
checkbox input "false"
